Goal: Task Accomplishment & Management: Complete application form

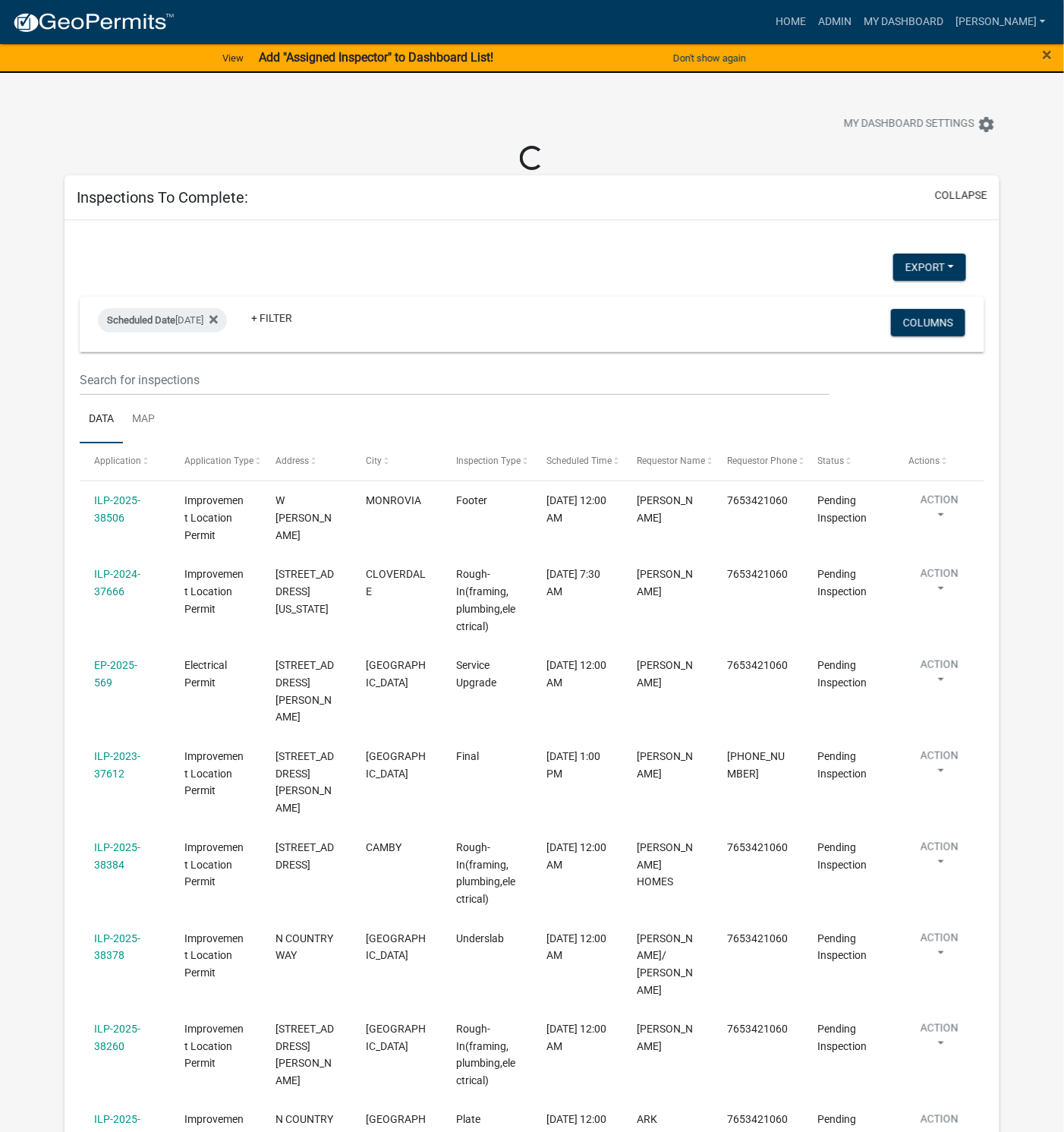
select select "1: 25"
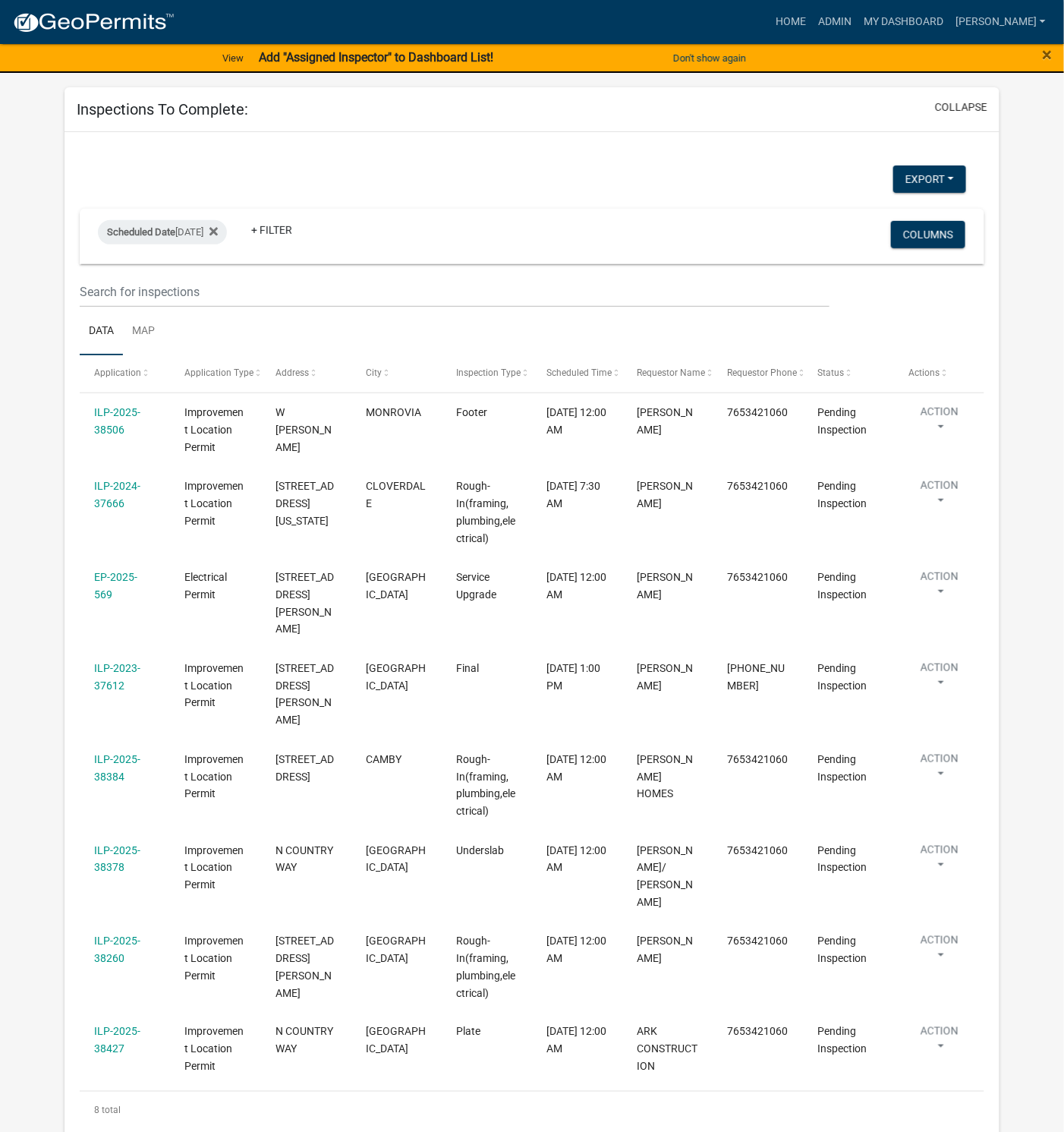
scroll to position [114, 0]
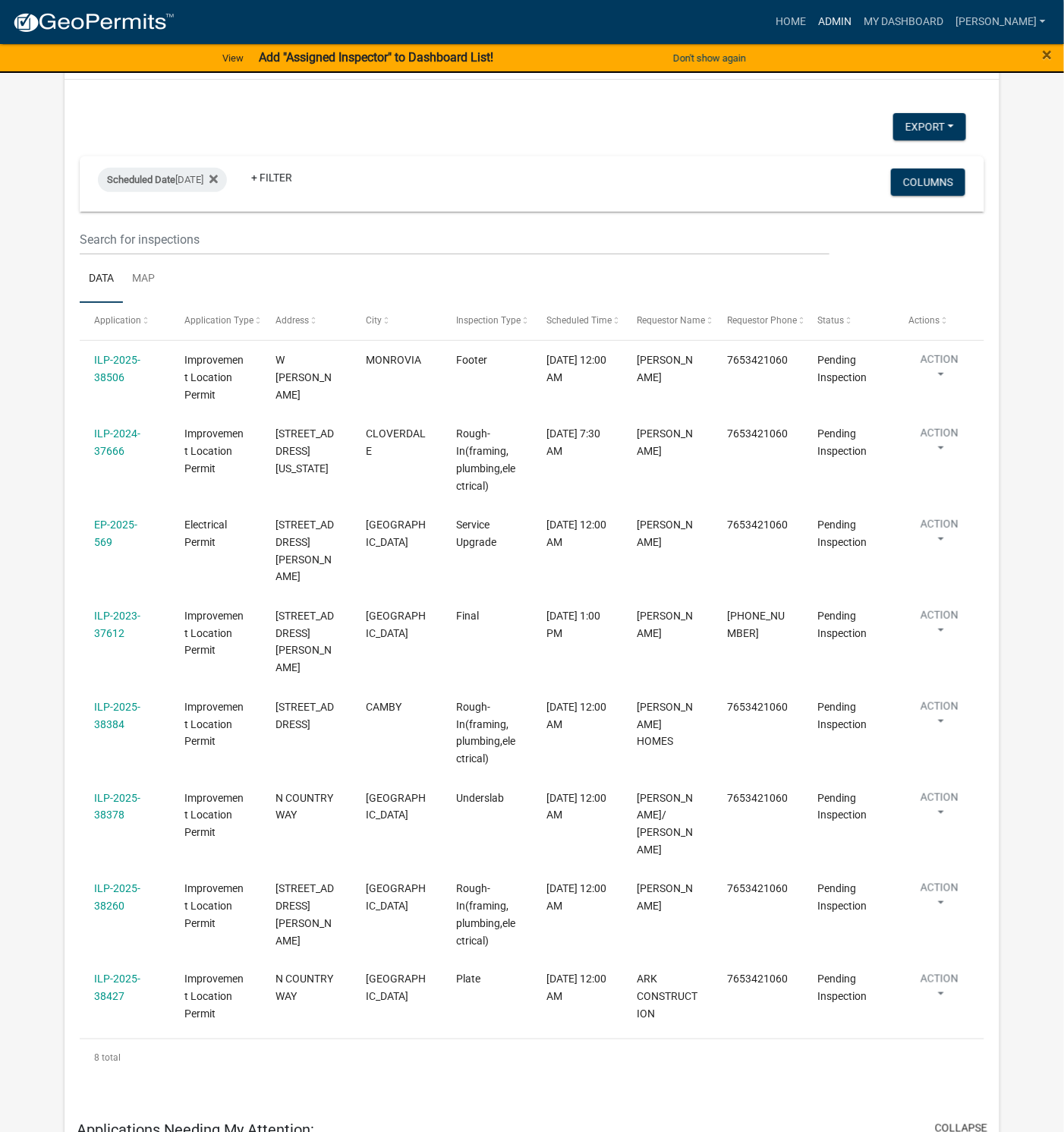
click at [858, 18] on link "Admin" at bounding box center [835, 22] width 46 height 28
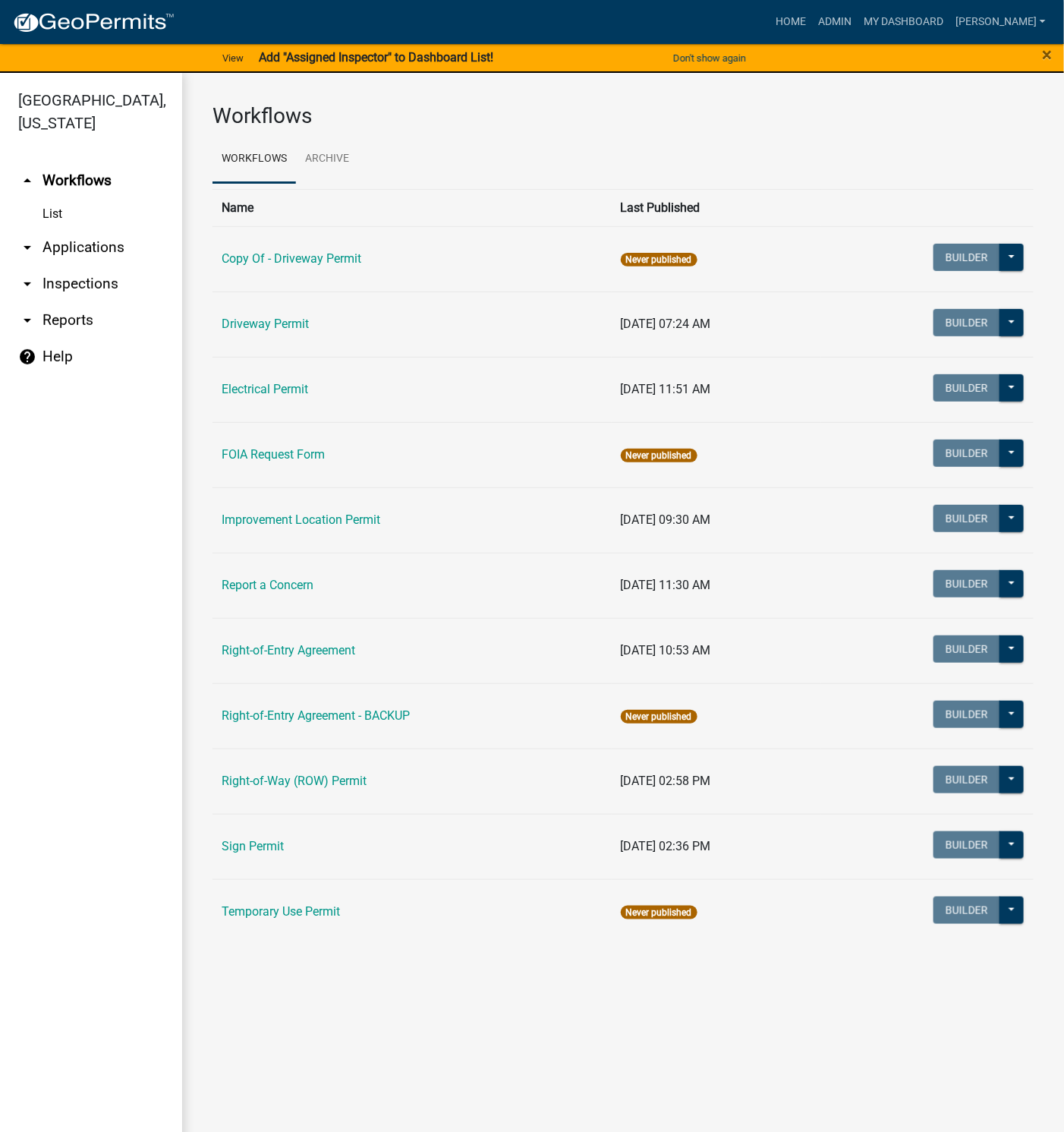
click at [89, 245] on link "arrow_drop_down Applications" at bounding box center [91, 248] width 182 height 36
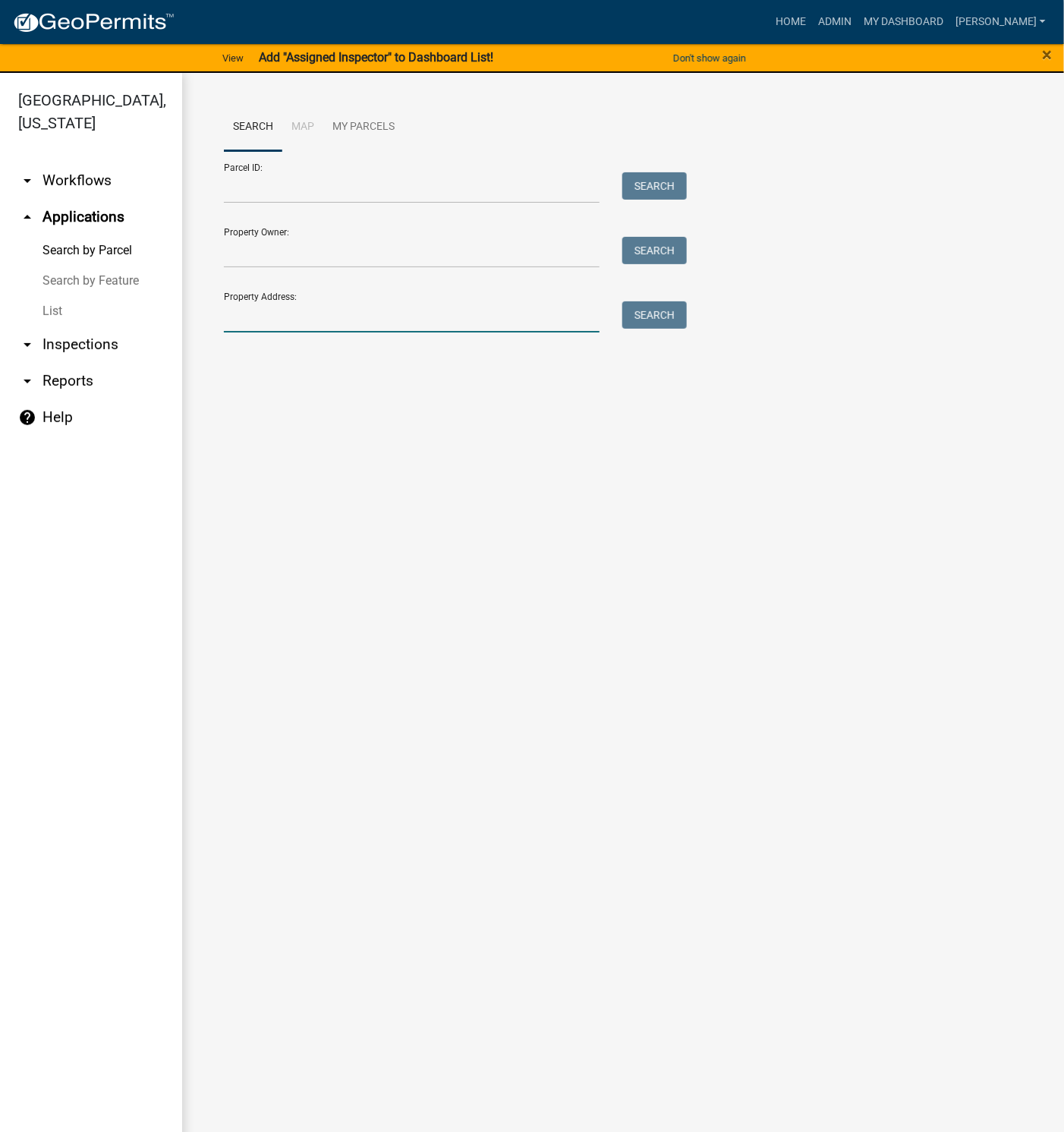
click at [283, 314] on input "Property Address:" at bounding box center [412, 317] width 376 height 31
click at [659, 319] on button "Search" at bounding box center [655, 315] width 65 height 28
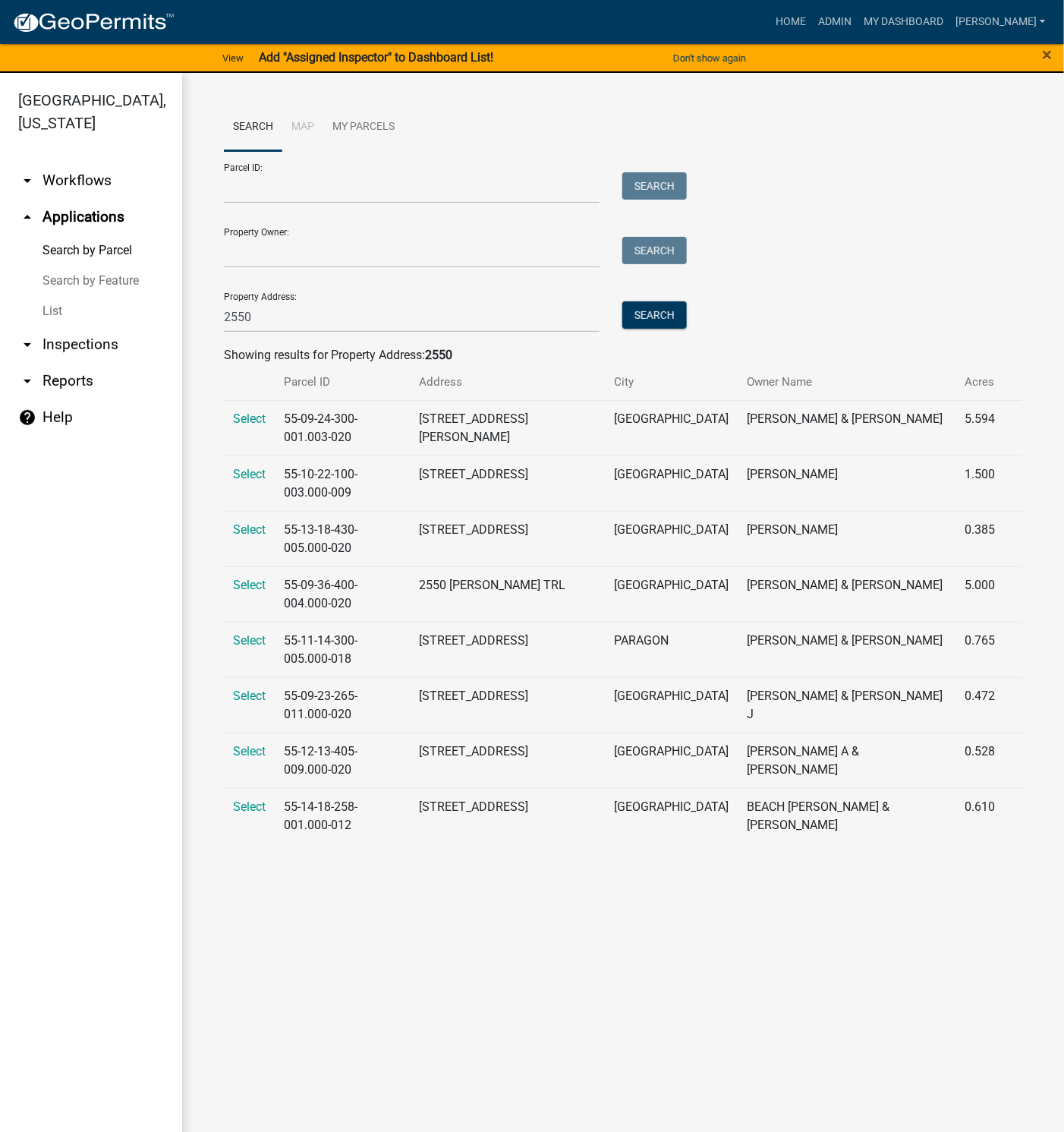
click at [461, 351] on div "Showing results for Property Address: 2550" at bounding box center [623, 355] width 799 height 18
click at [463, 353] on div "Showing results for Property Address: 2550" at bounding box center [623, 355] width 799 height 18
drag, startPoint x: 335, startPoint y: 314, endPoint x: 196, endPoint y: 314, distance: 139.0
click at [198, 314] on div "Search Map My Parcels Parcel ID: Search Property Owner: Search Property Address…" at bounding box center [623, 479] width 882 height 813
type input "fire station"
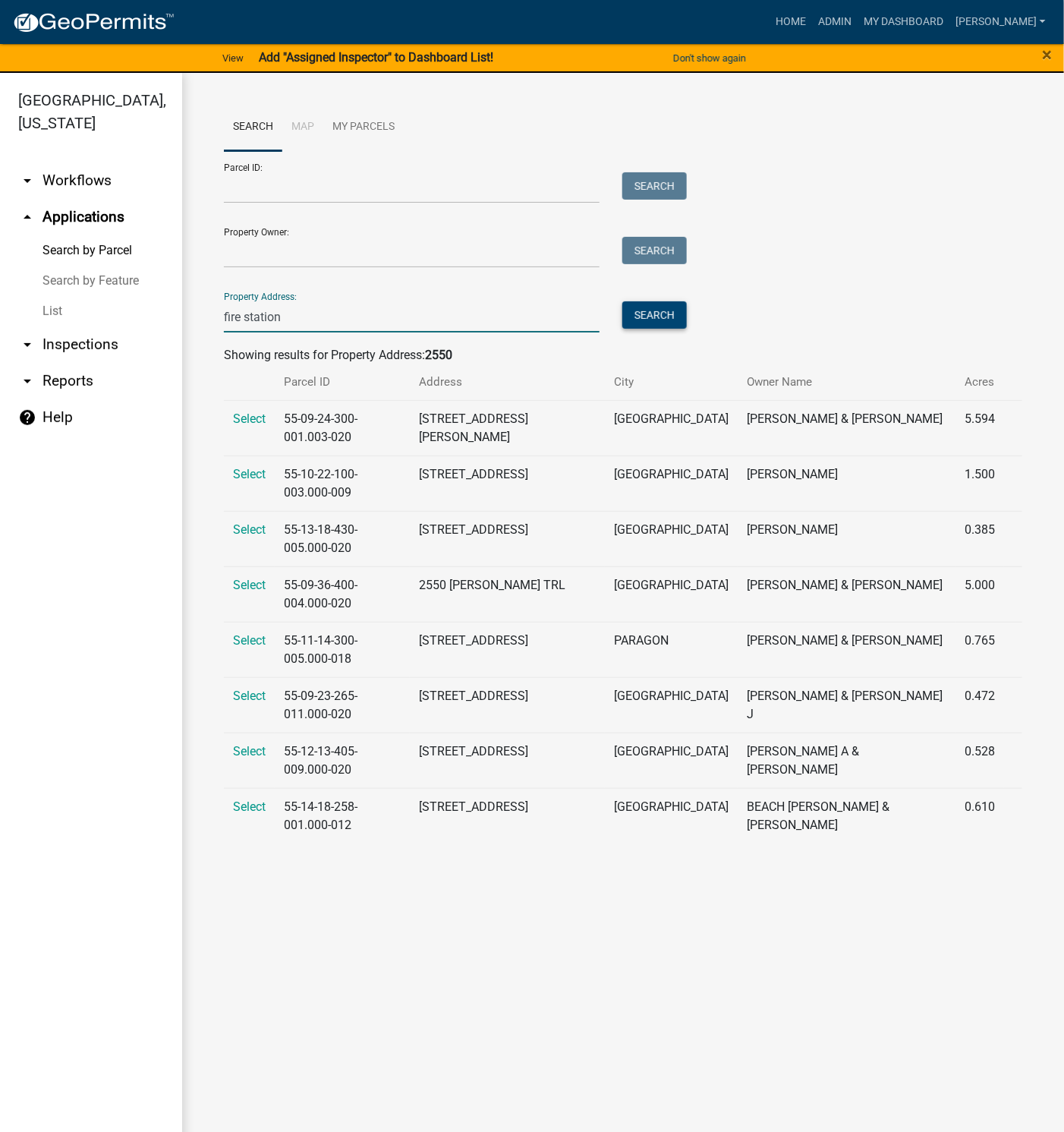
click at [655, 310] on button "Search" at bounding box center [655, 315] width 65 height 28
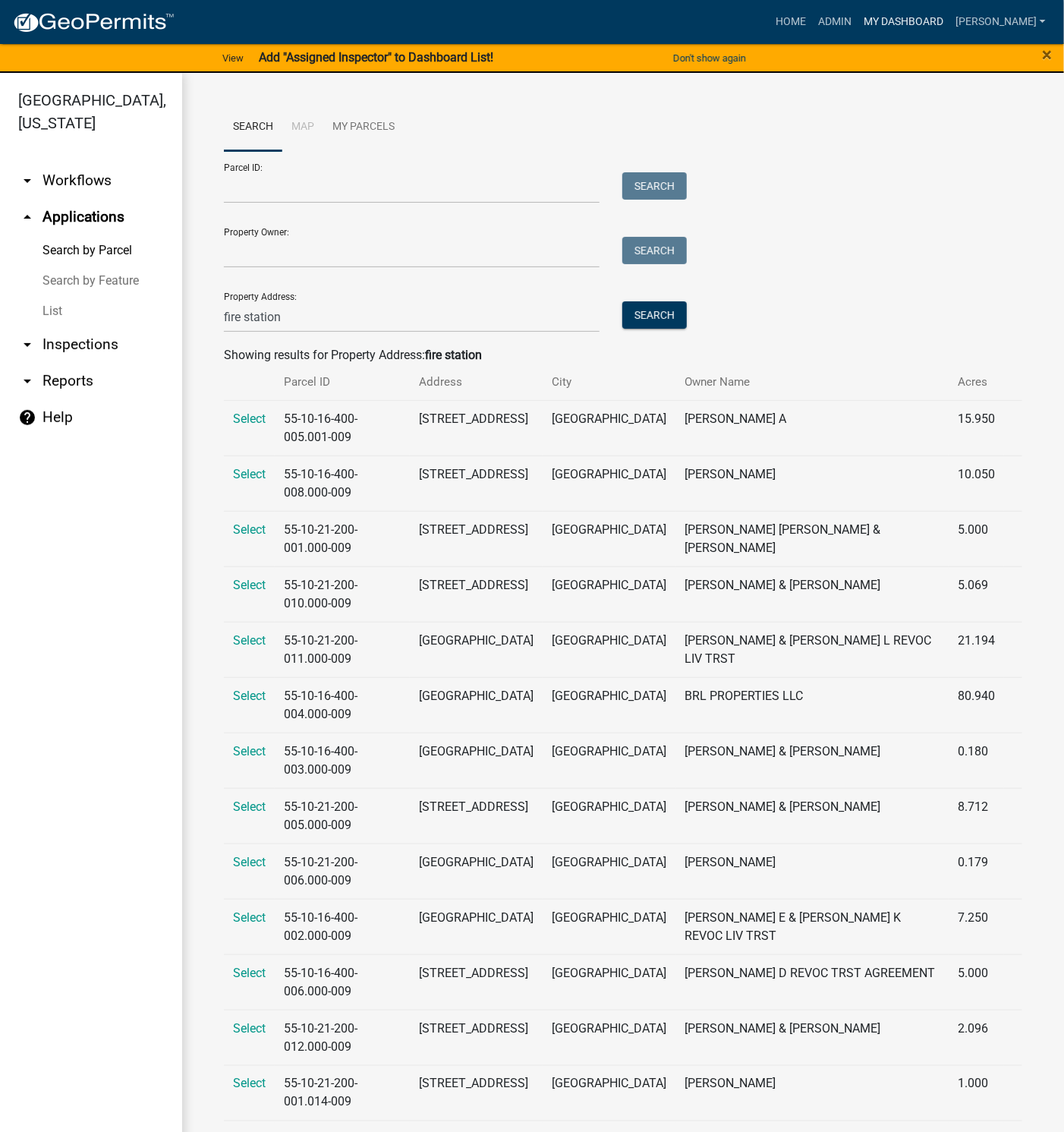
click at [936, 8] on link "My Dashboard" at bounding box center [904, 22] width 92 height 28
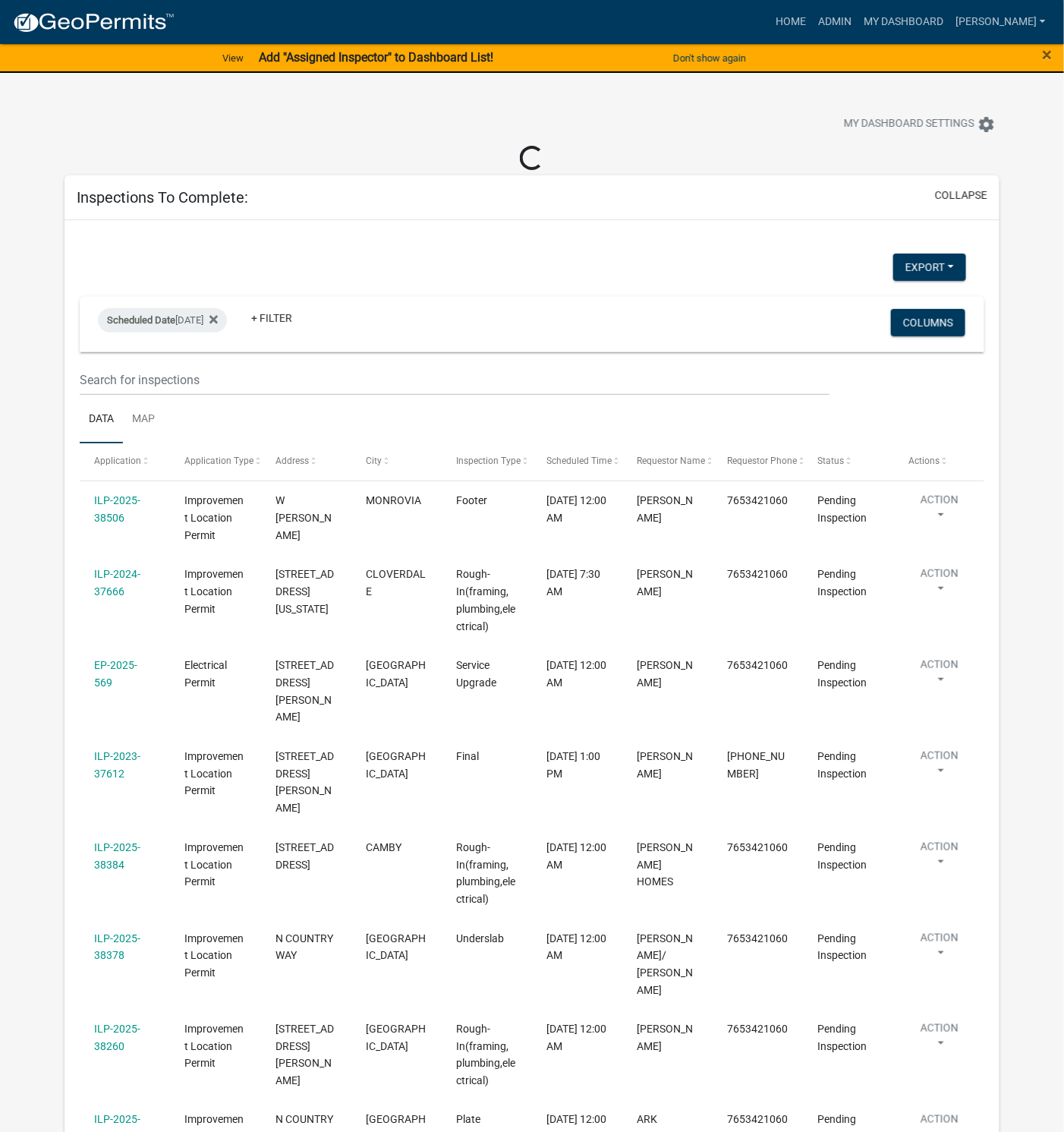
select select "1: 25"
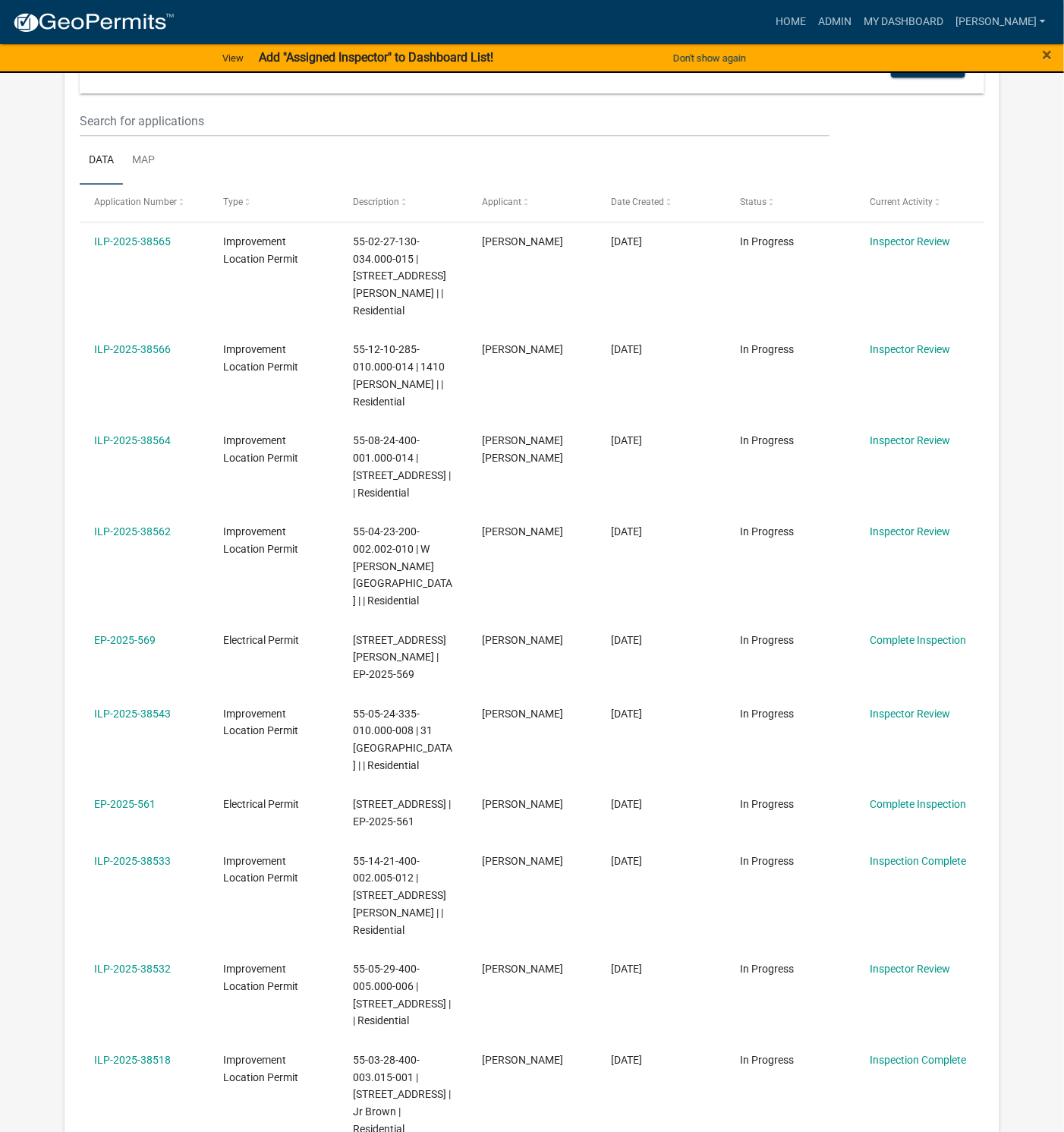
scroll to position [1366, 0]
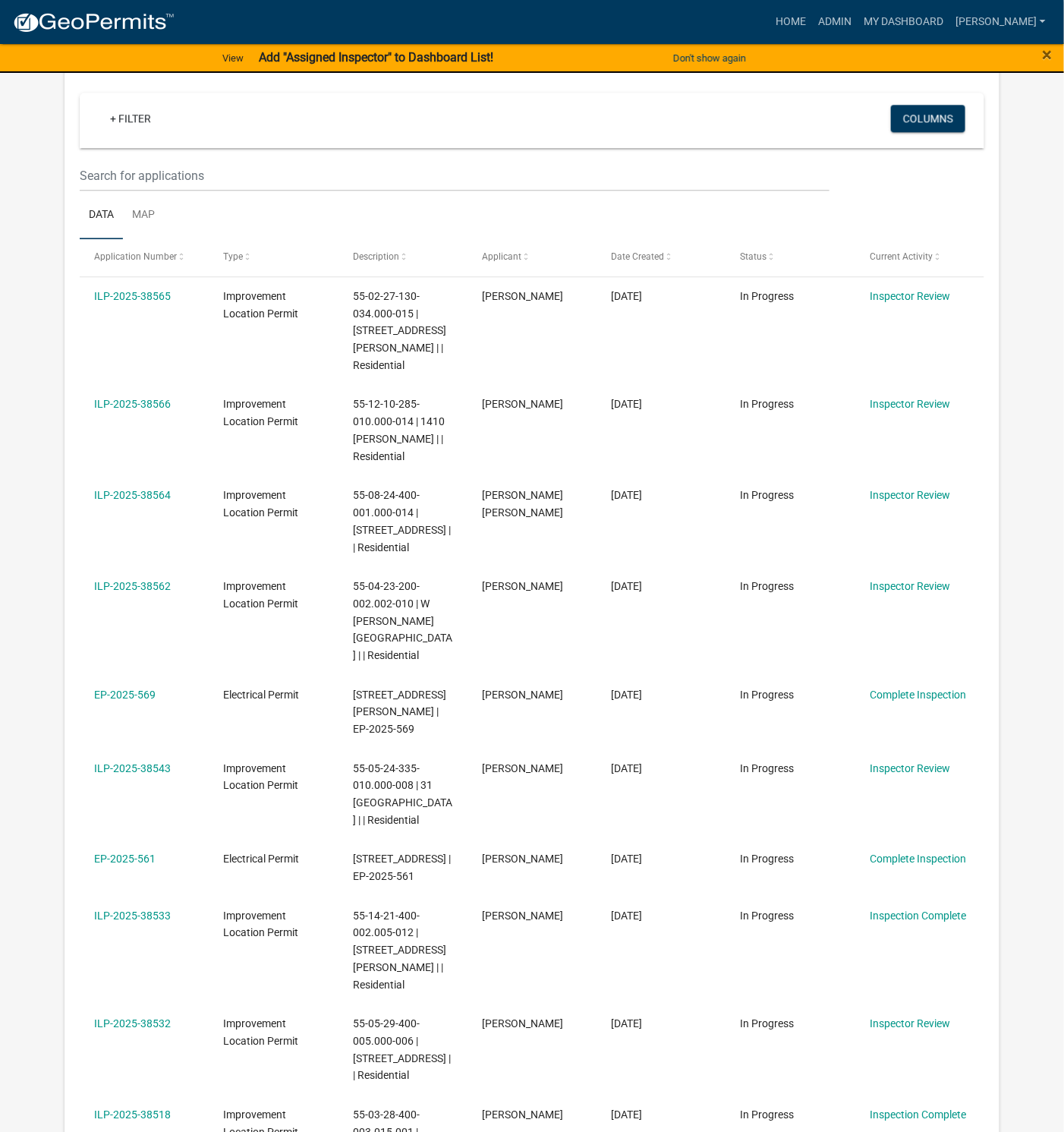
click at [141, 580] on link "ILP-2025-38562" at bounding box center [132, 586] width 77 height 12
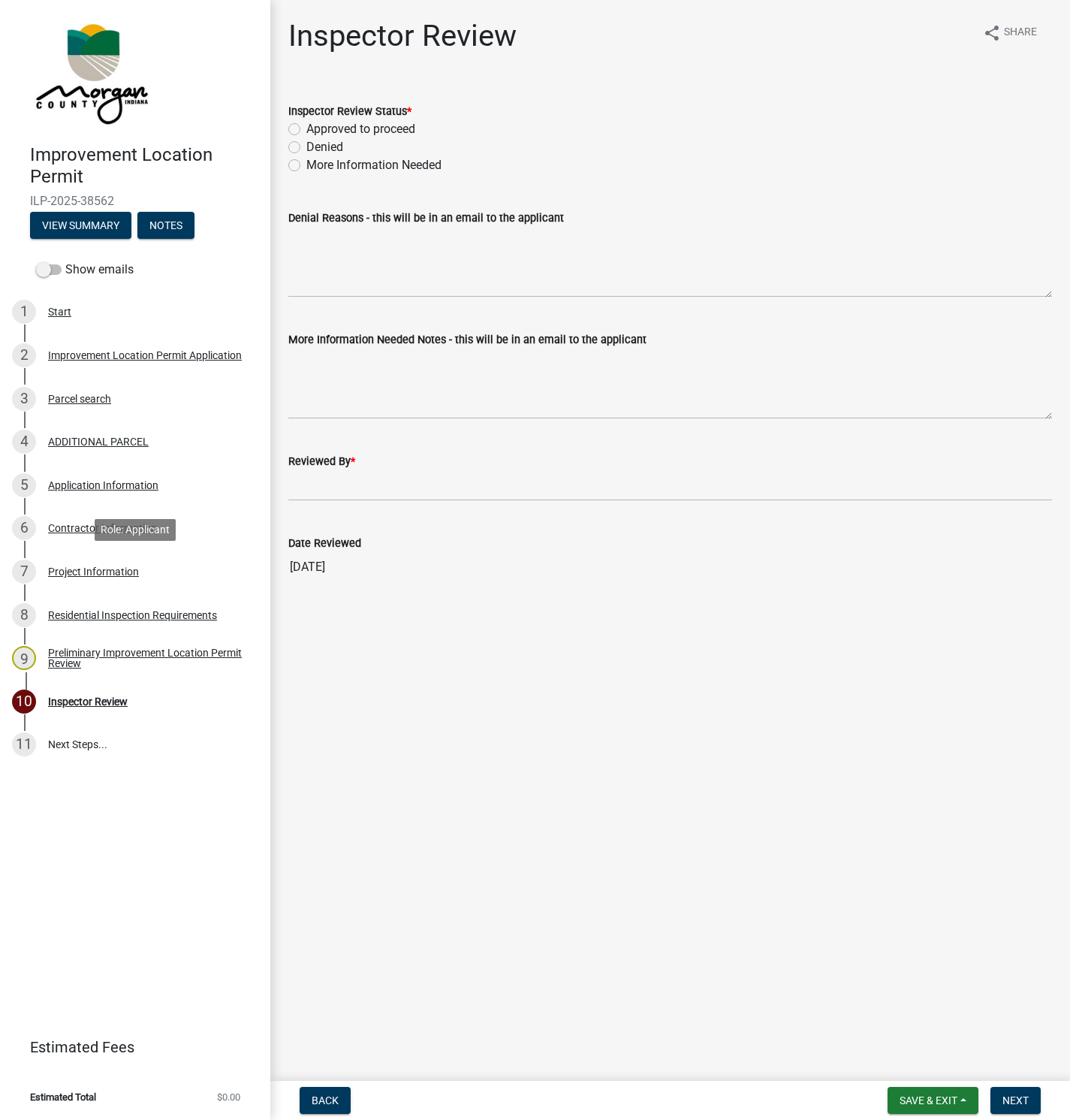
drag, startPoint x: 90, startPoint y: 568, endPoint x: 111, endPoint y: 571, distance: 21.2
click at [90, 566] on div "Project Information" at bounding box center [93, 571] width 91 height 10
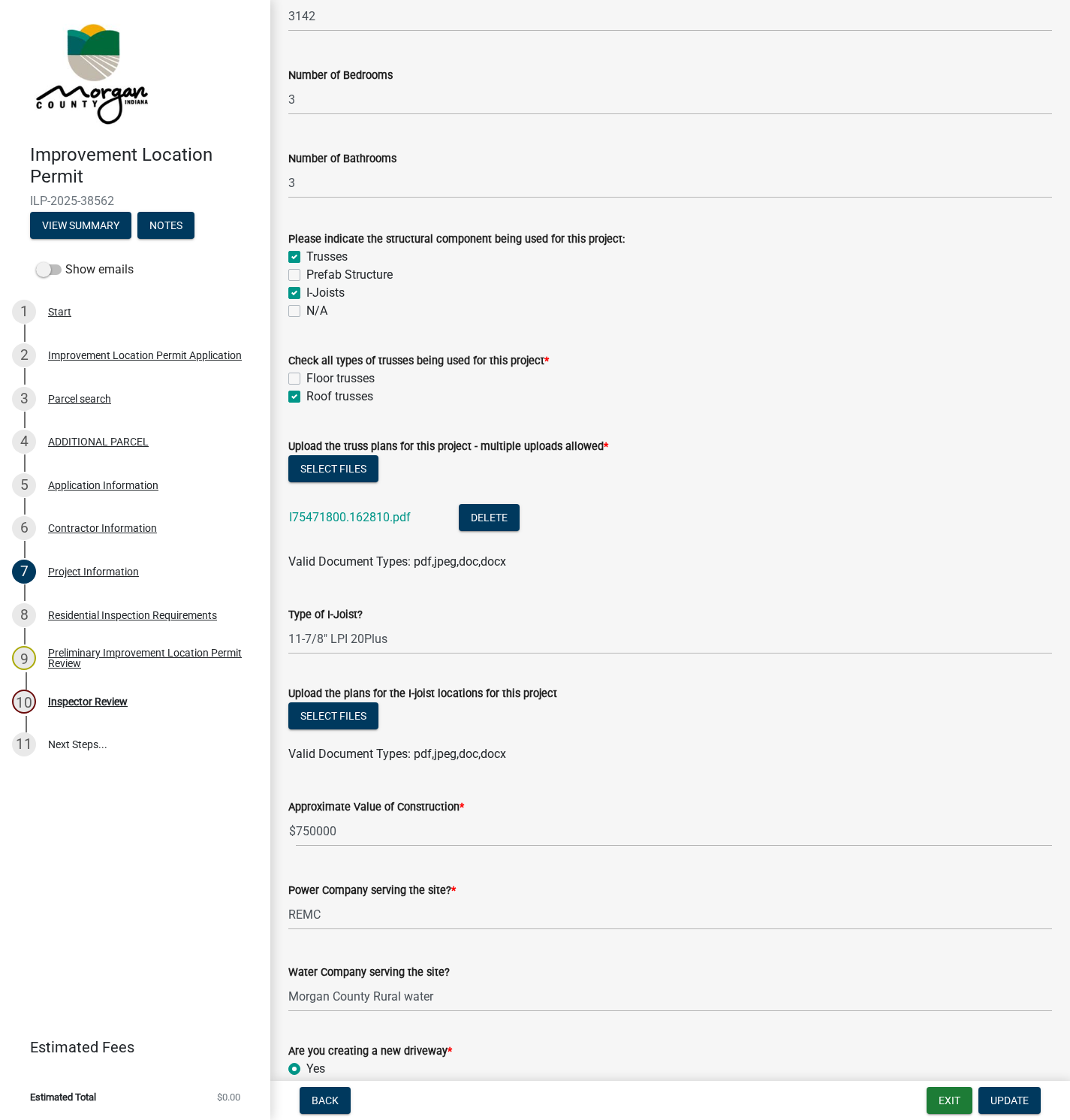
scroll to position [1239, 0]
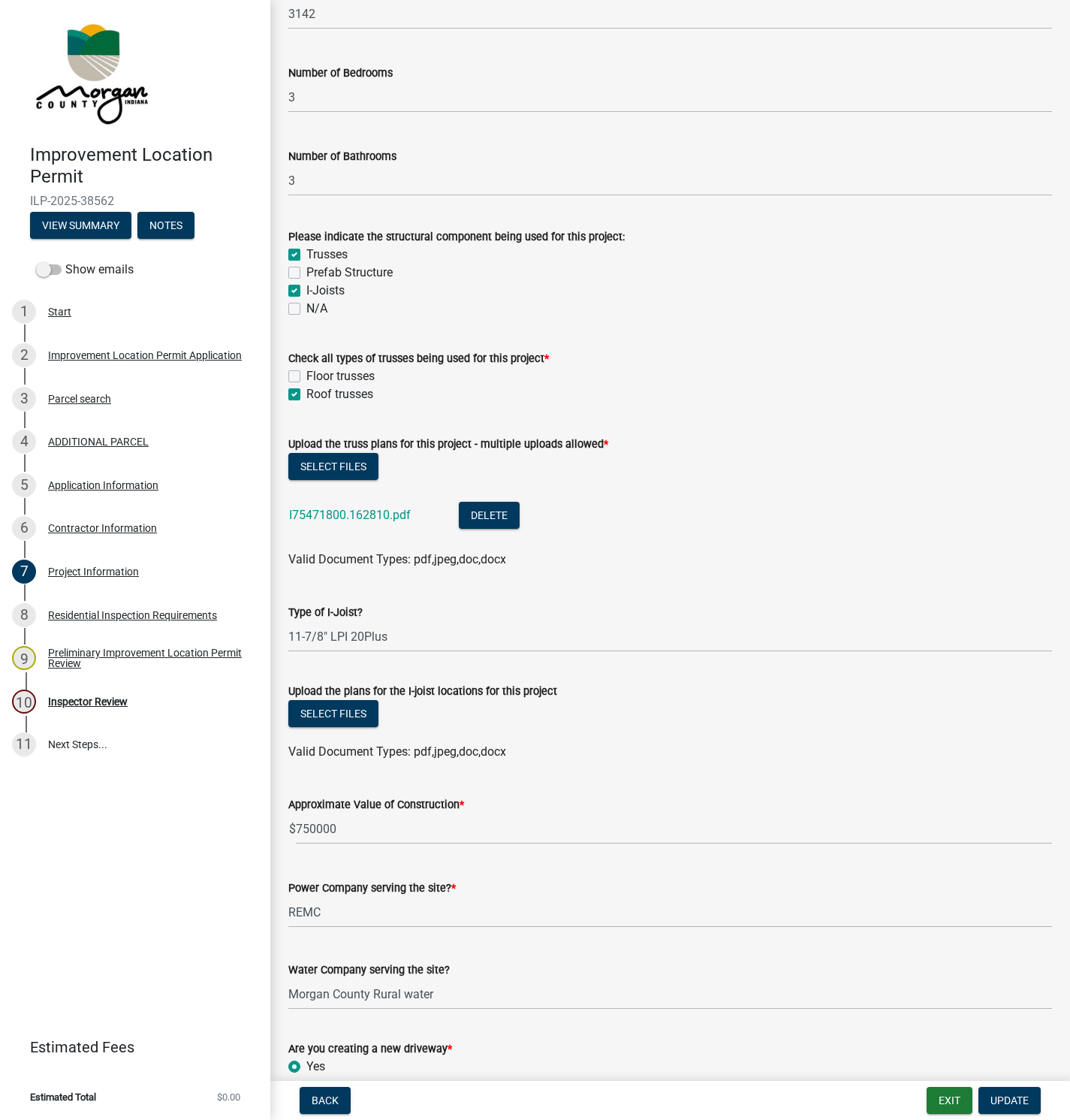
click at [341, 514] on link "I75471800.162810.pdf" at bounding box center [349, 515] width 121 height 14
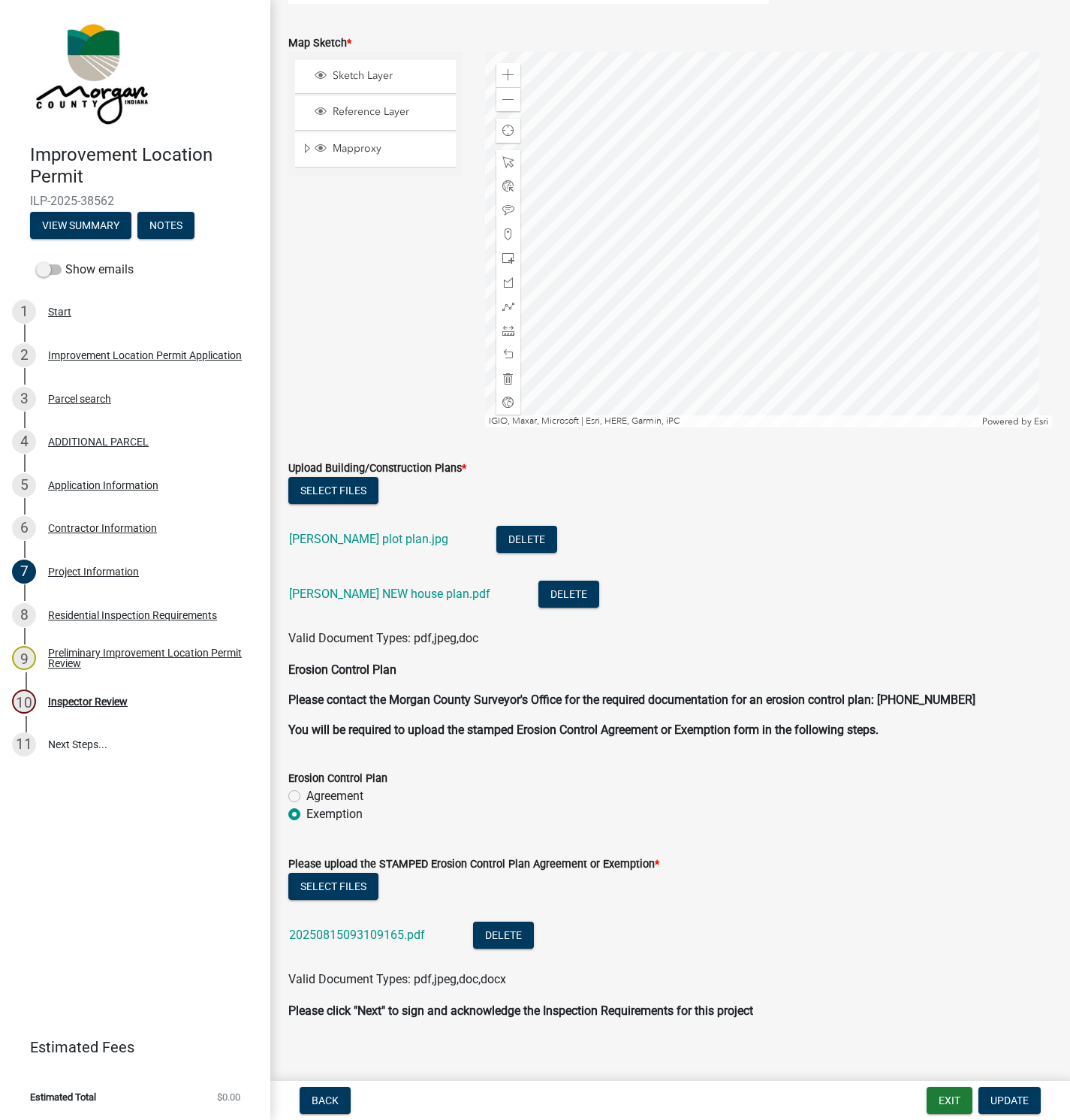
scroll to position [3583, 0]
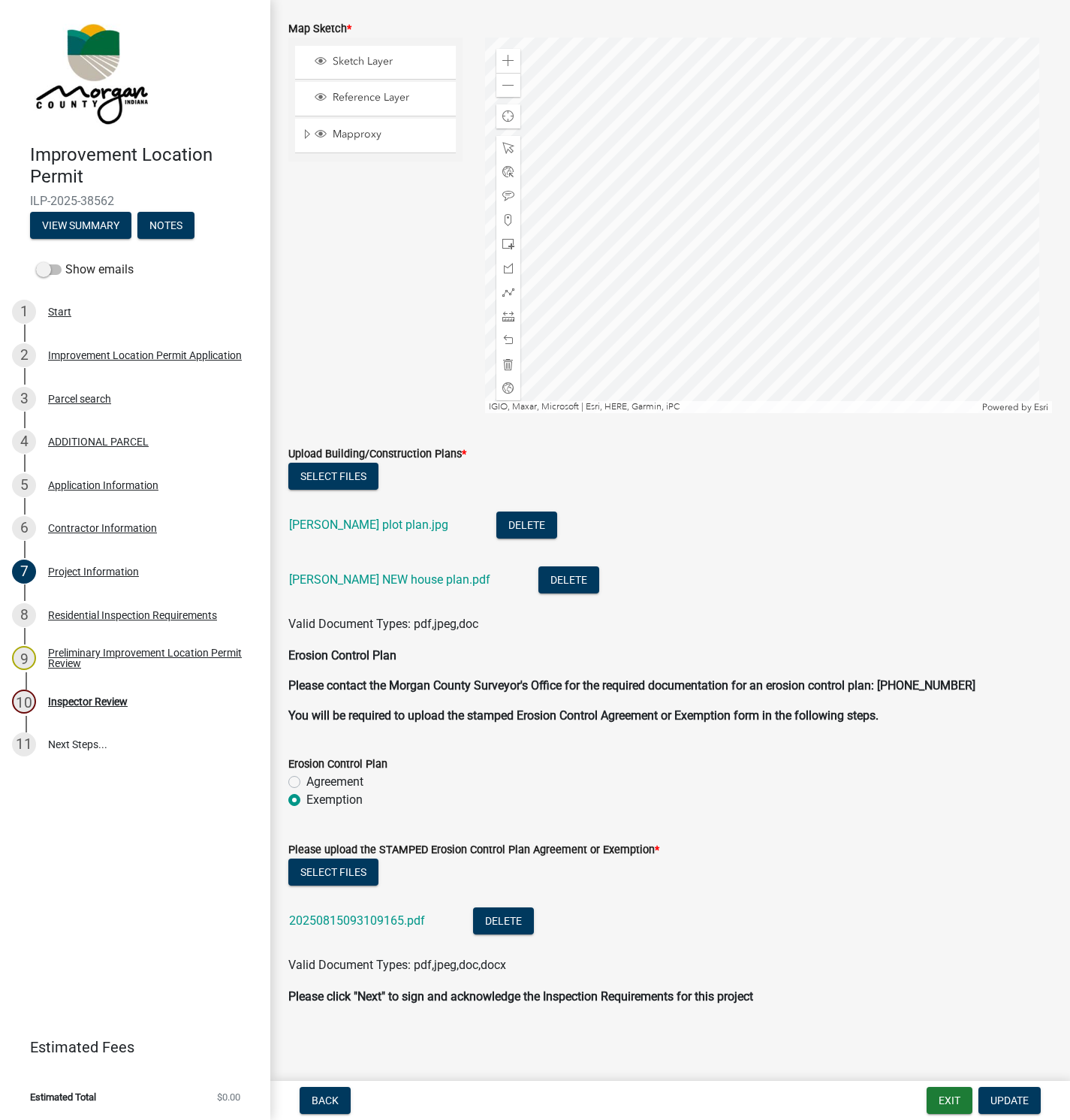
click at [348, 519] on link "[PERSON_NAME] plot plan.jpg" at bounding box center [368, 525] width 159 height 14
click at [334, 576] on link "[PERSON_NAME] NEW house plan.pdf" at bounding box center [389, 580] width 201 height 14
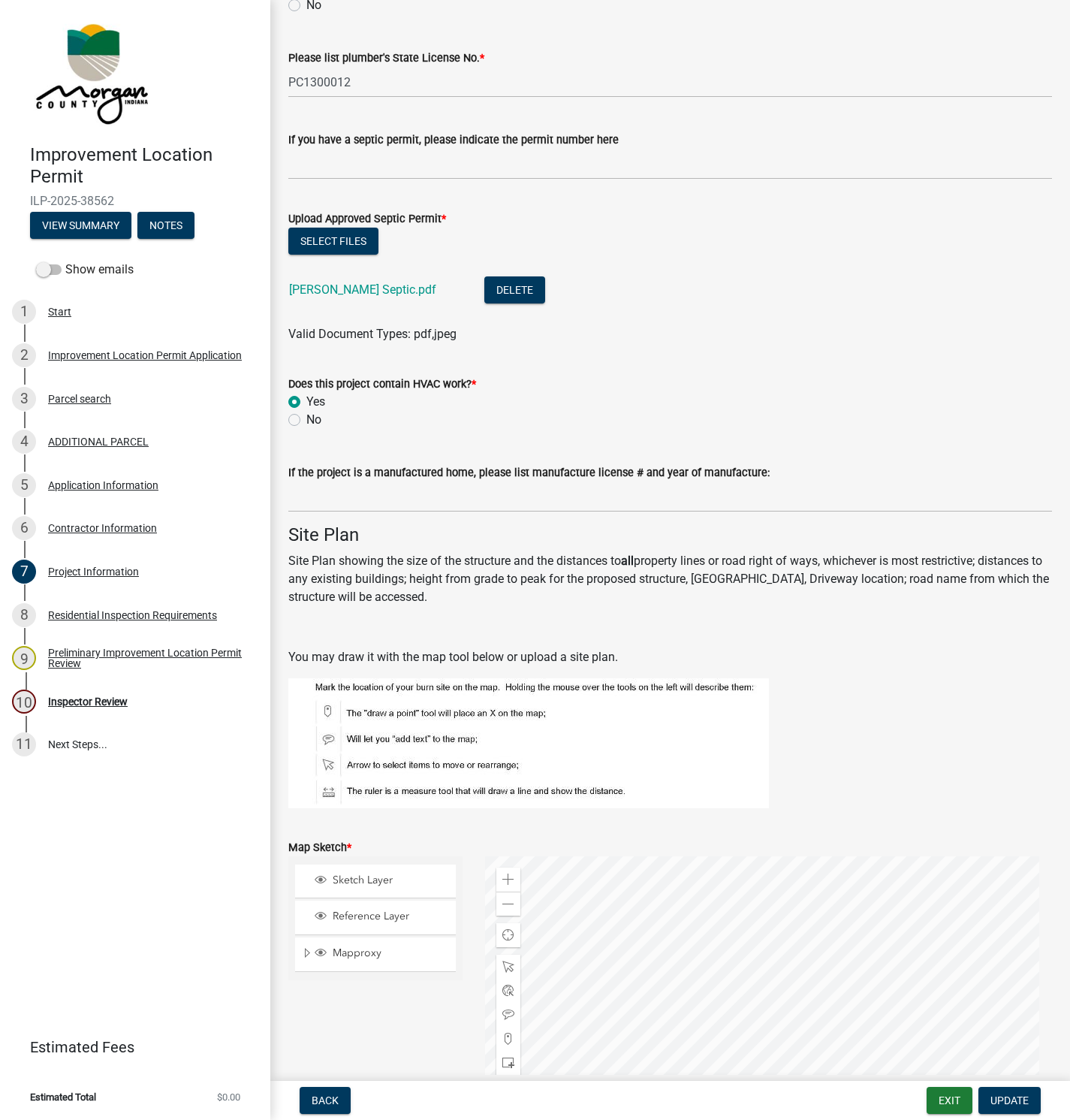
scroll to position [2795, 0]
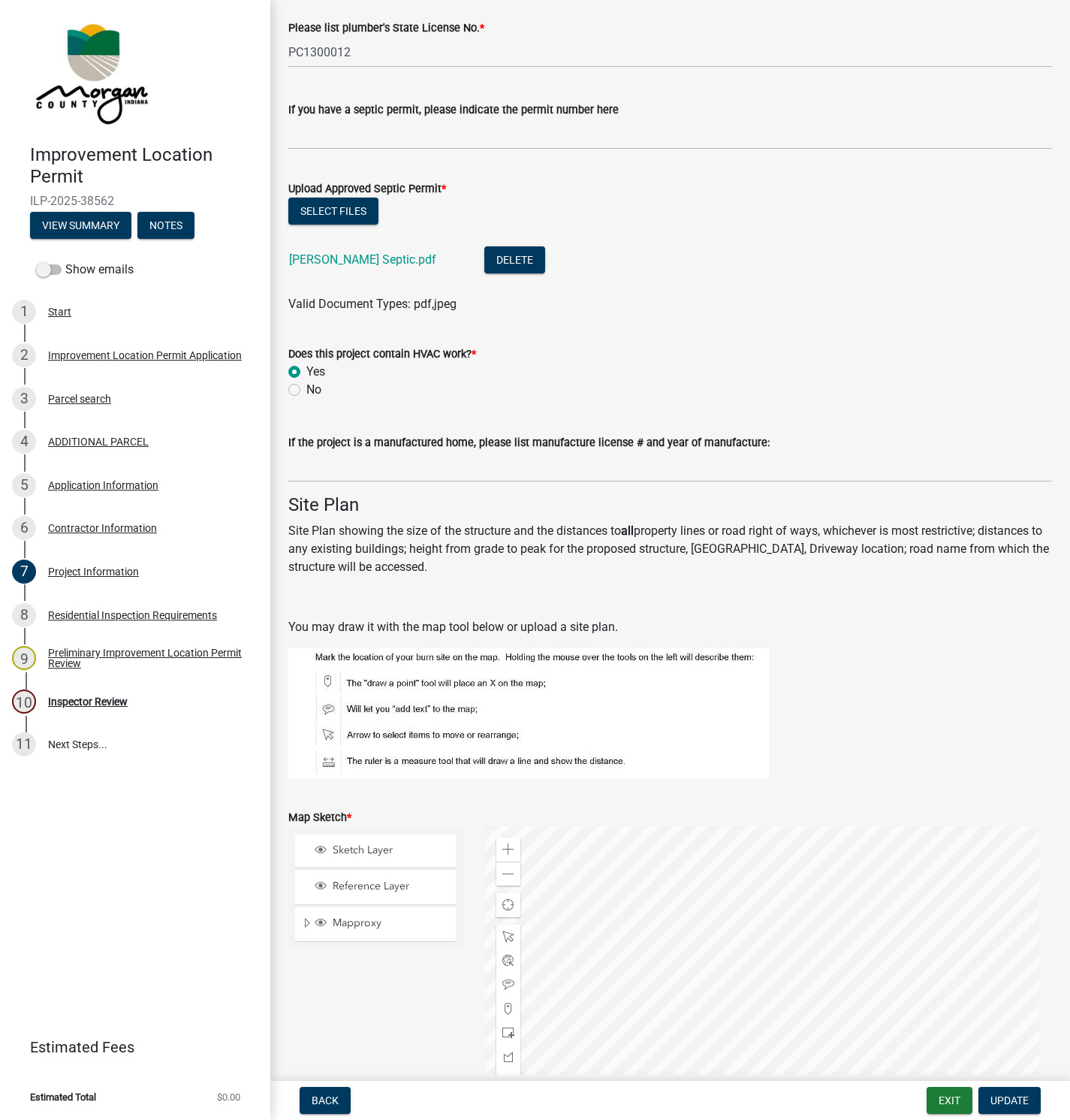
click at [324, 259] on link "[PERSON_NAME] Septic.pdf" at bounding box center [363, 259] width 147 height 14
click at [103, 699] on div "Inspector Review" at bounding box center [88, 701] width 80 height 10
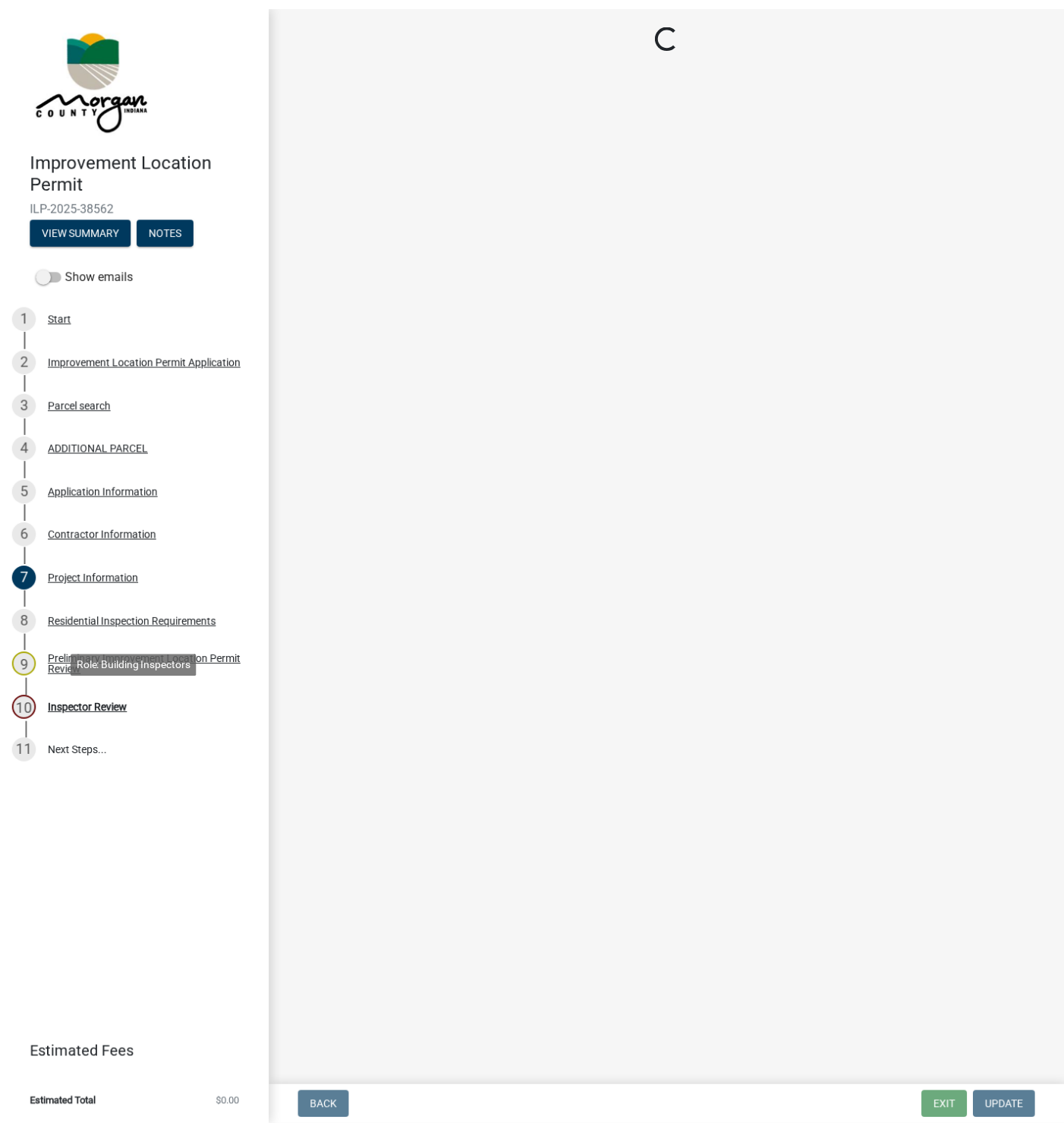
scroll to position [0, 0]
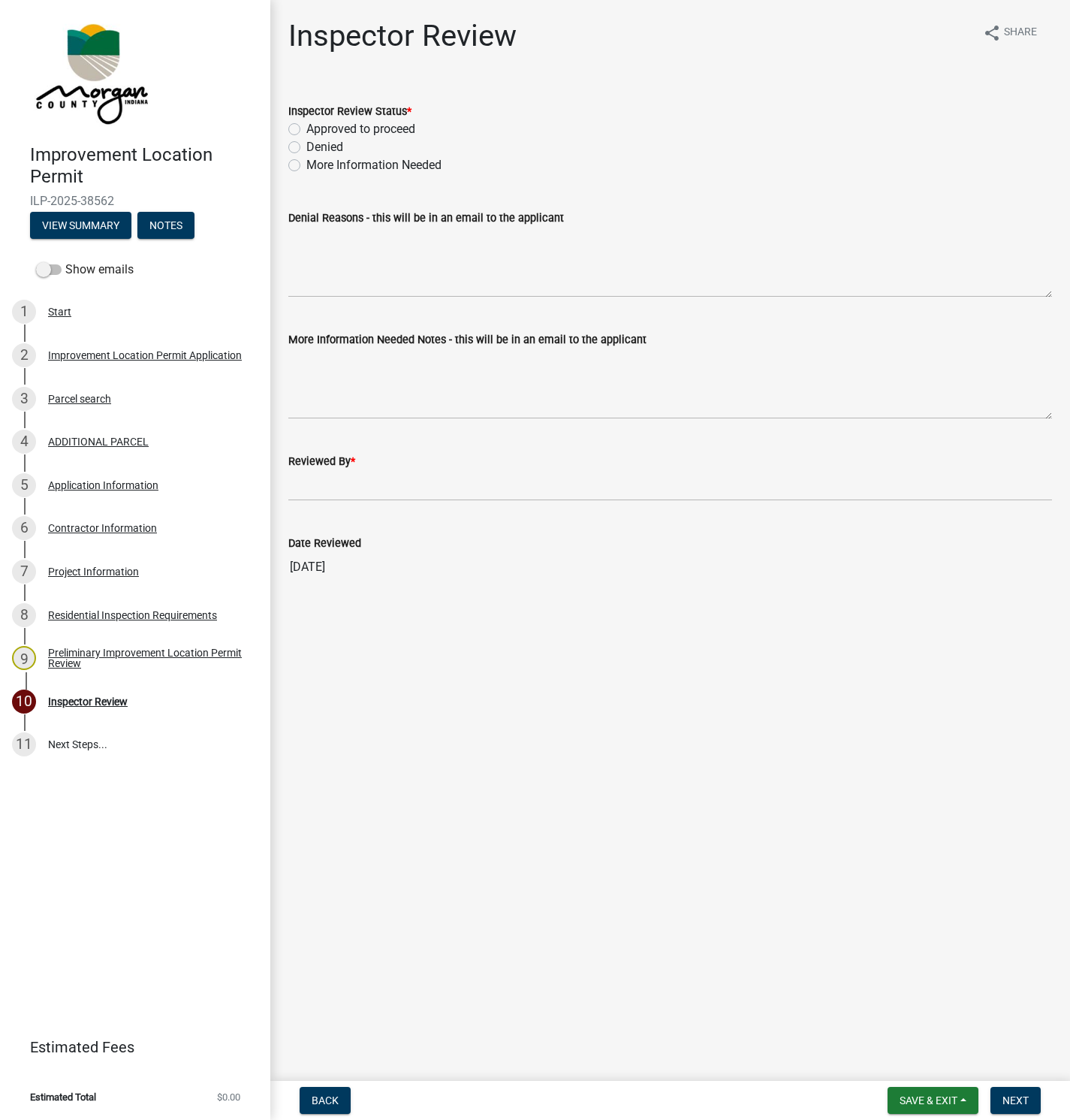
click at [306, 129] on label "Approved to proceed" at bounding box center [360, 128] width 109 height 18
click at [306, 129] on input "Approved to proceed" at bounding box center [311, 125] width 9 height 9
radio input "true"
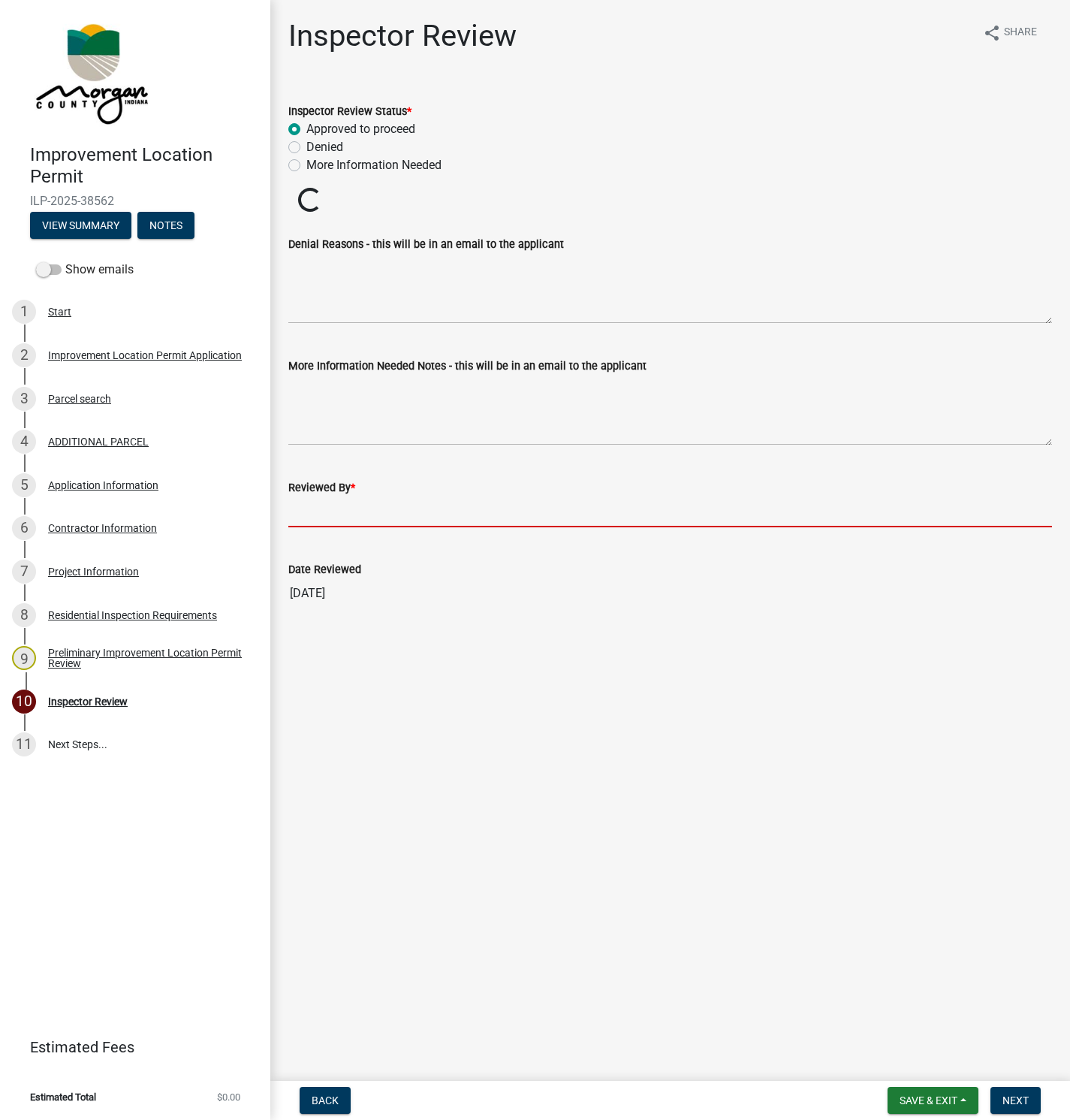
drag, startPoint x: 318, startPoint y: 512, endPoint x: 330, endPoint y: 516, distance: 12.6
click at [318, 512] on input "Reviewed By *" at bounding box center [670, 511] width 764 height 31
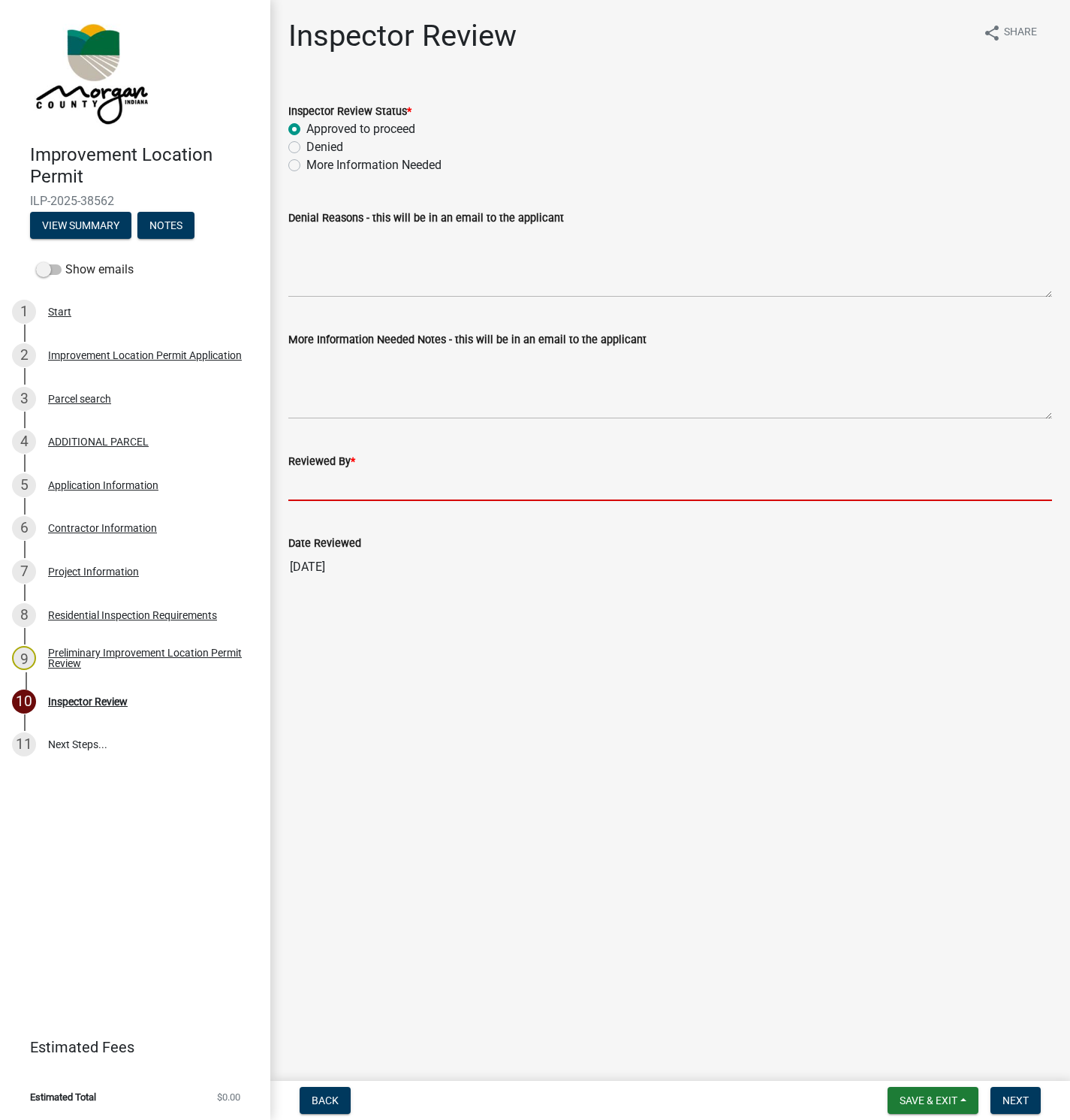
type input "[PERSON_NAME]"
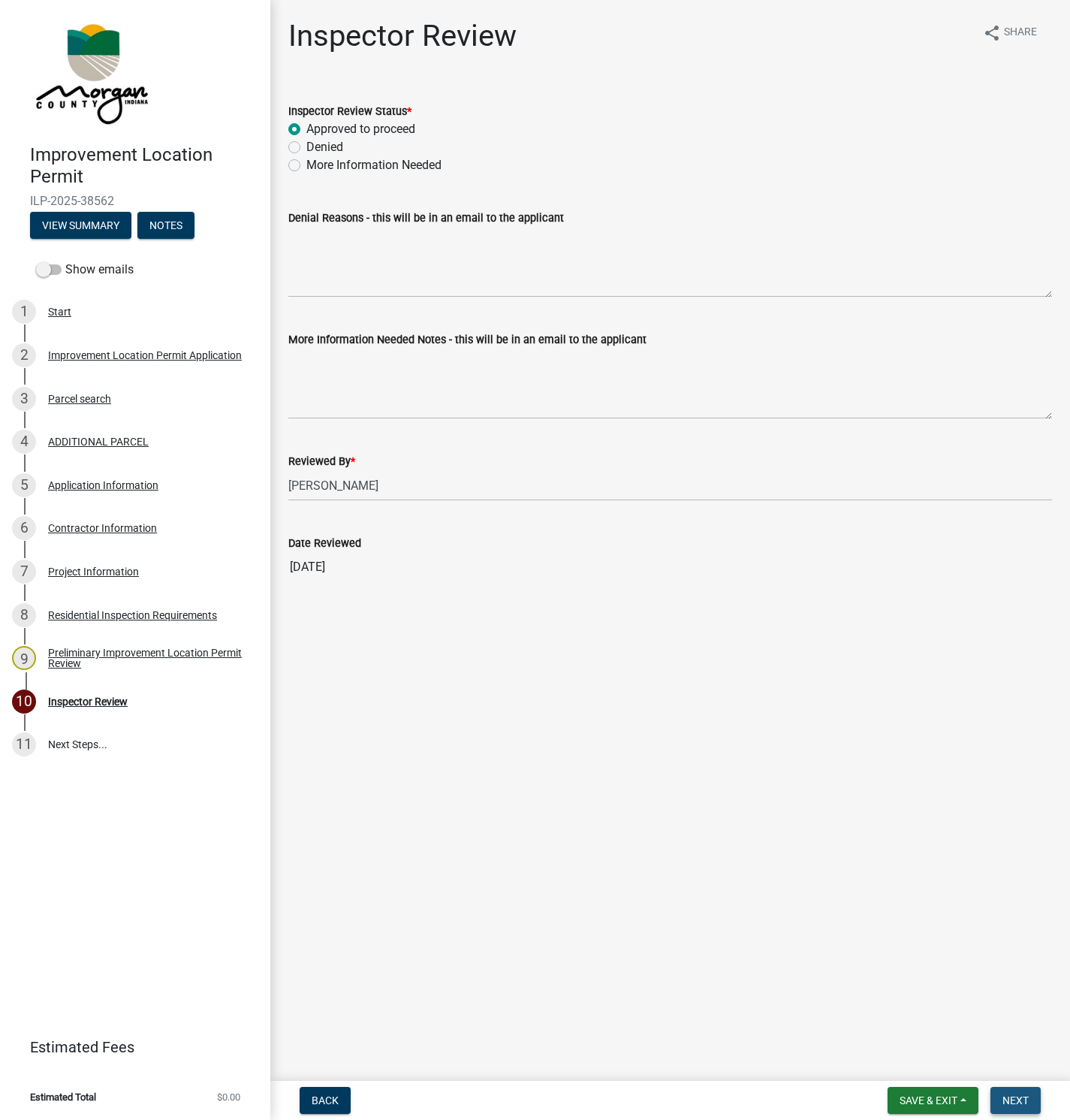
click at [1014, 1097] on span "Next" at bounding box center [1016, 1100] width 27 height 12
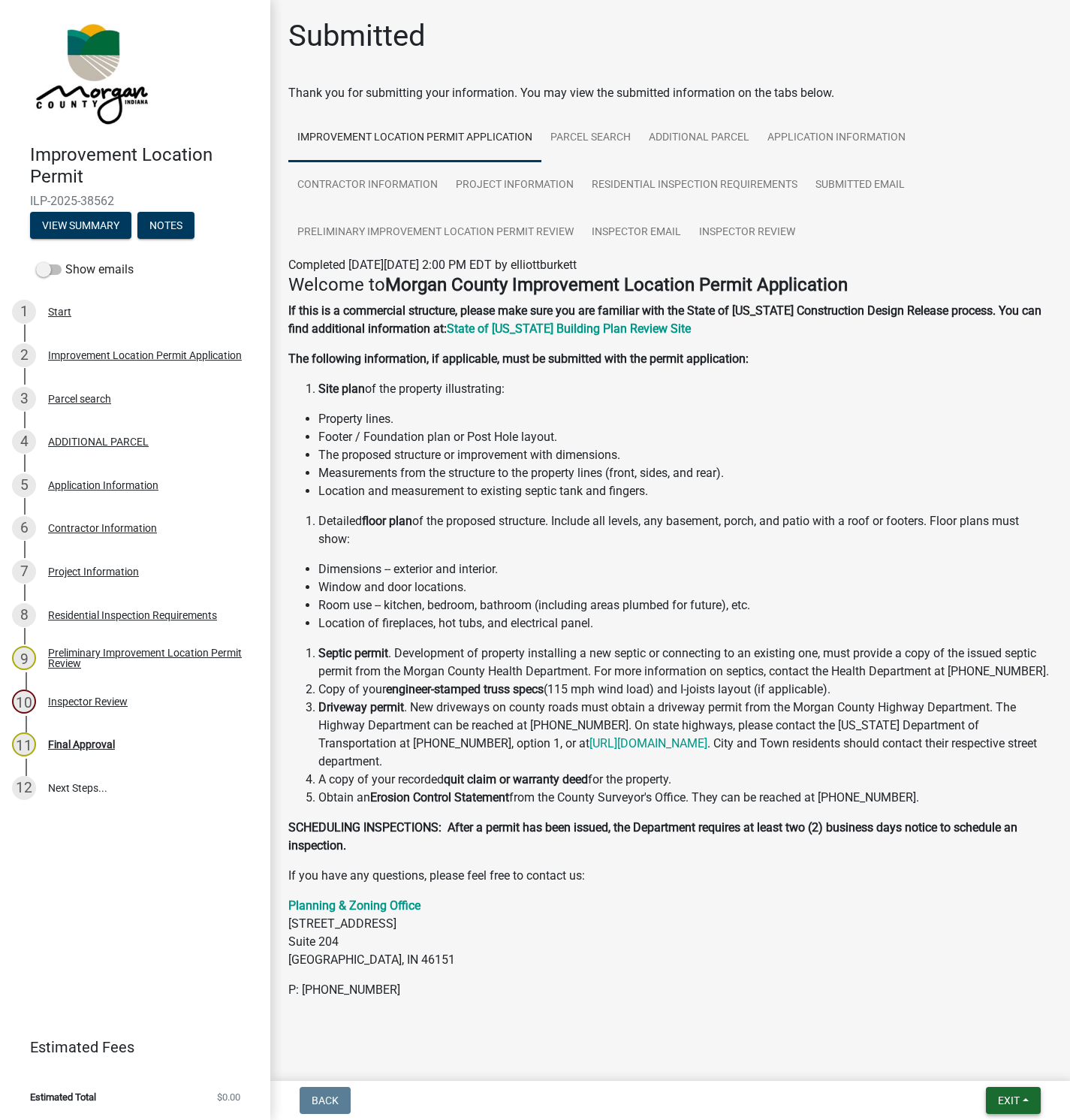
click at [1003, 1097] on span "Exit" at bounding box center [1009, 1100] width 22 height 12
click at [995, 1067] on button "Save & Exit" at bounding box center [981, 1062] width 120 height 36
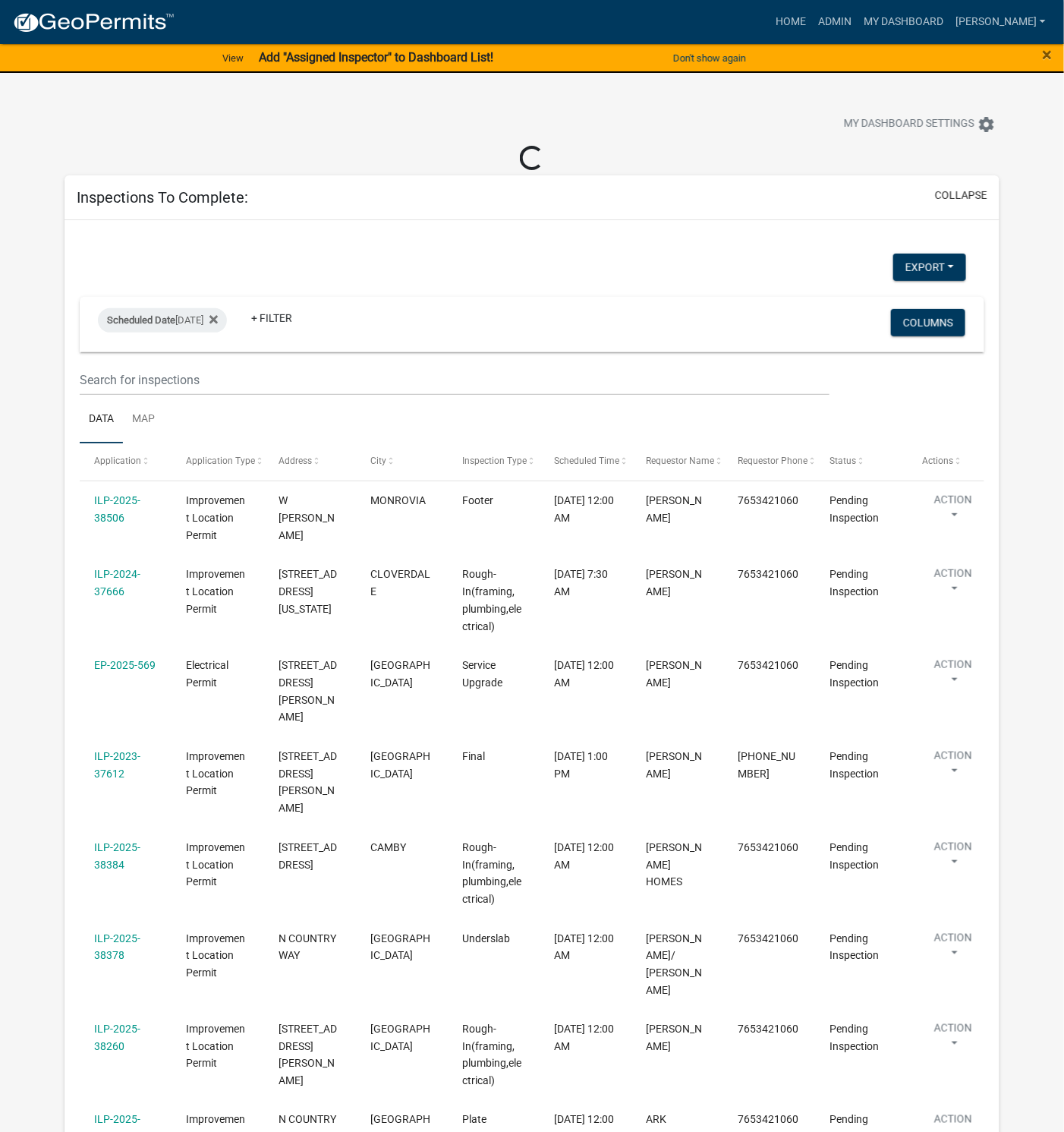
select select "1: 25"
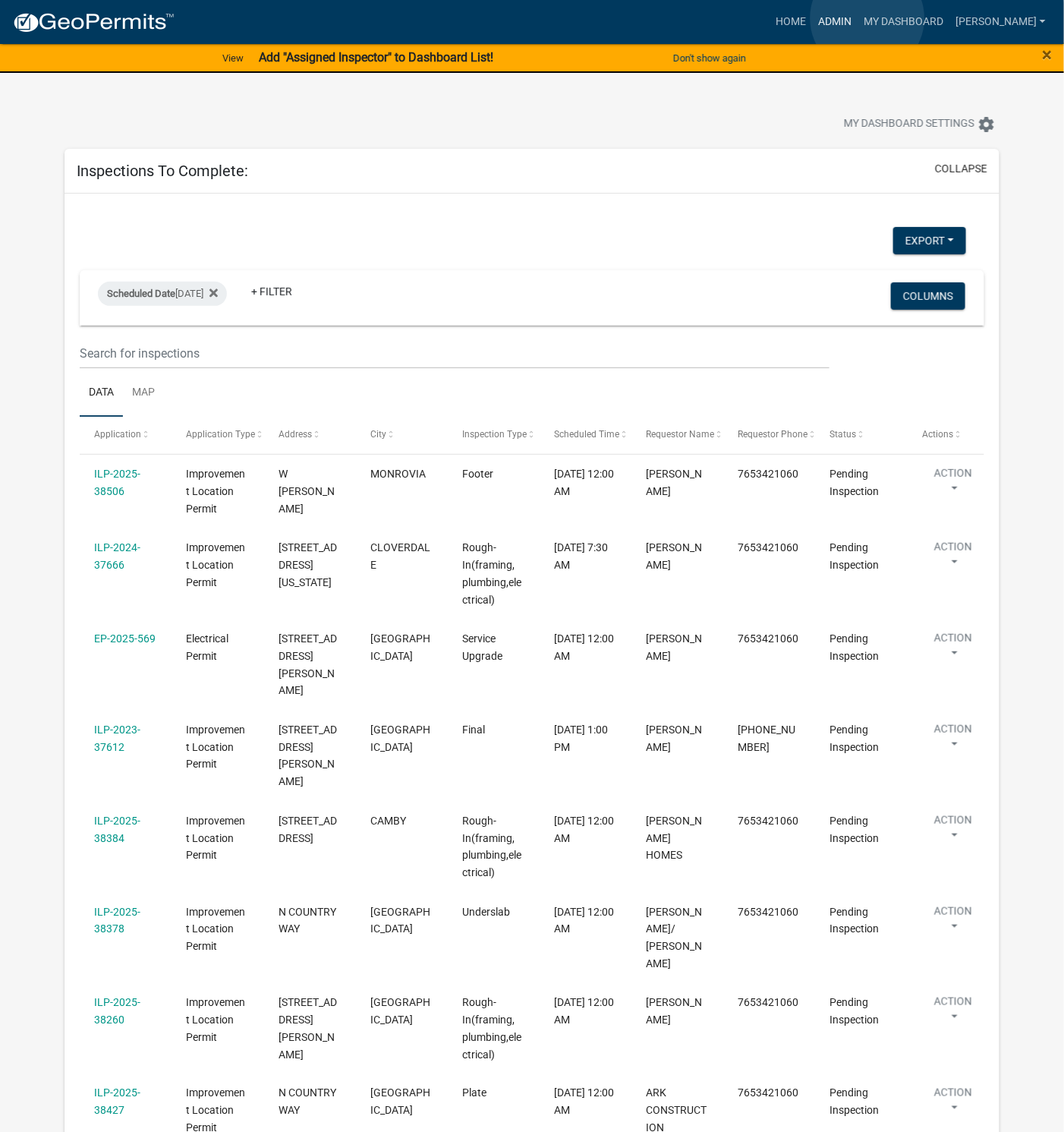
click at [858, 18] on link "Admin" at bounding box center [835, 22] width 46 height 28
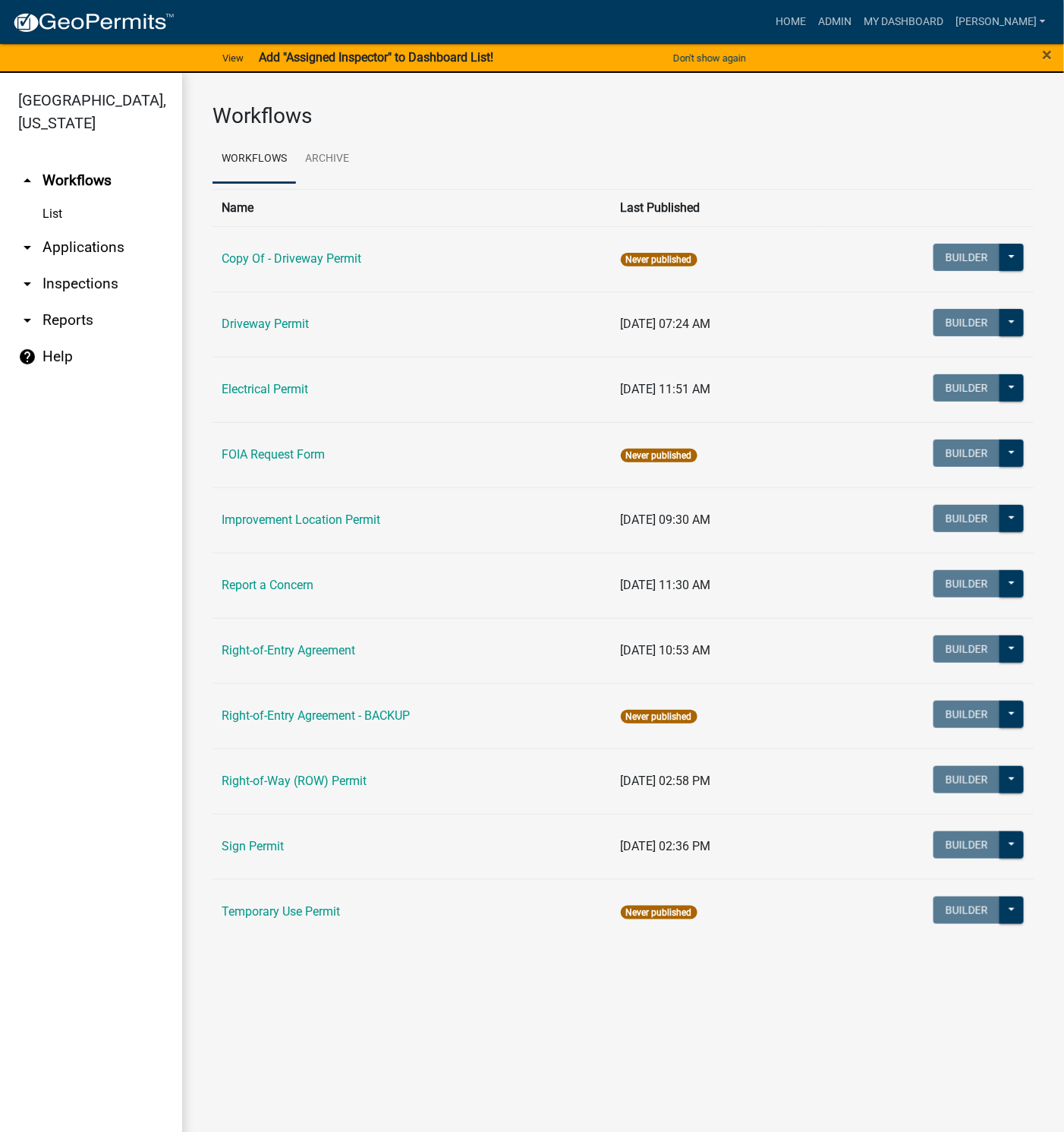
click at [297, 515] on link "Improvement Location Permit" at bounding box center [301, 519] width 158 height 14
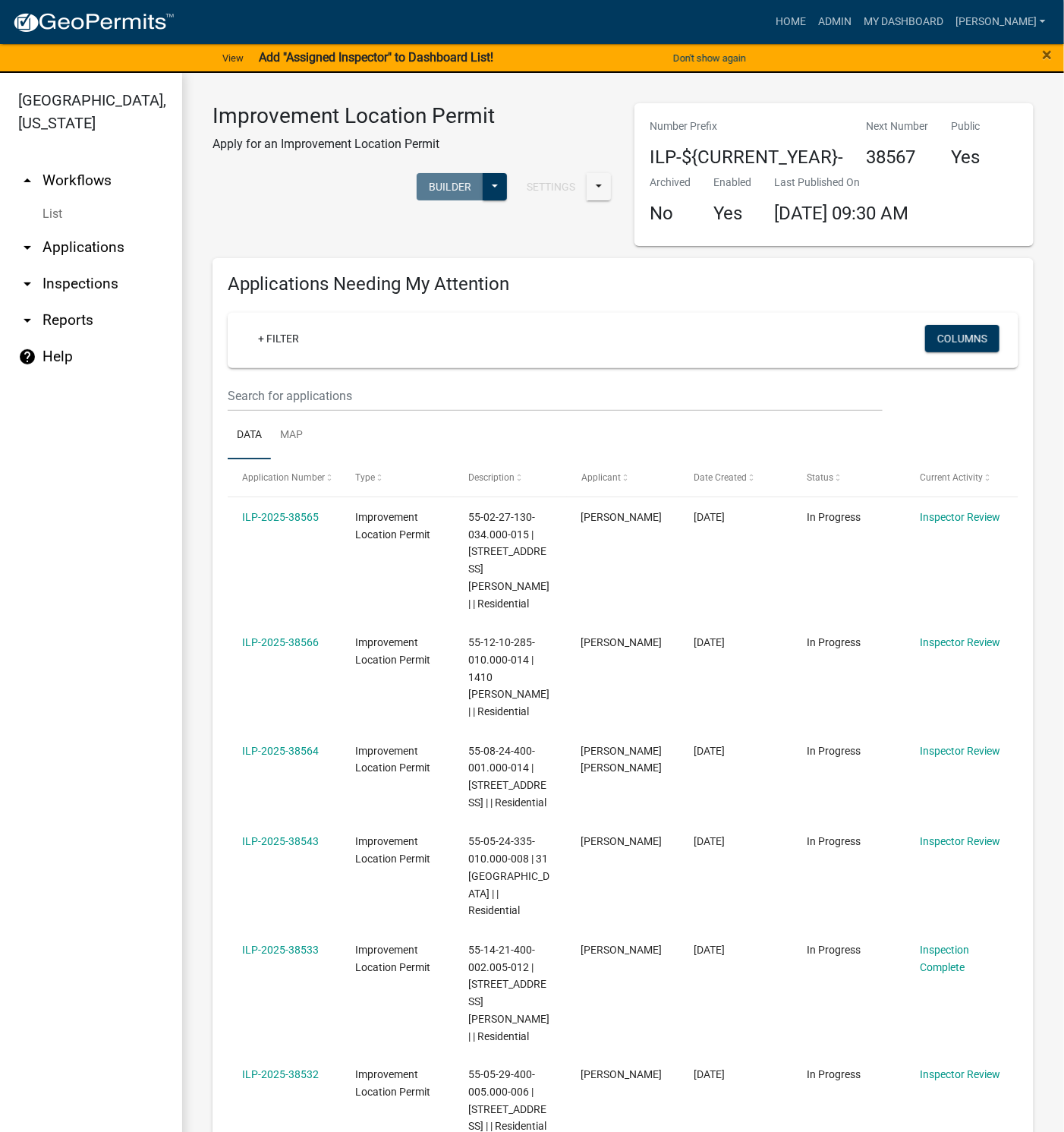
click at [84, 244] on link "arrow_drop_down Applications" at bounding box center [91, 248] width 182 height 36
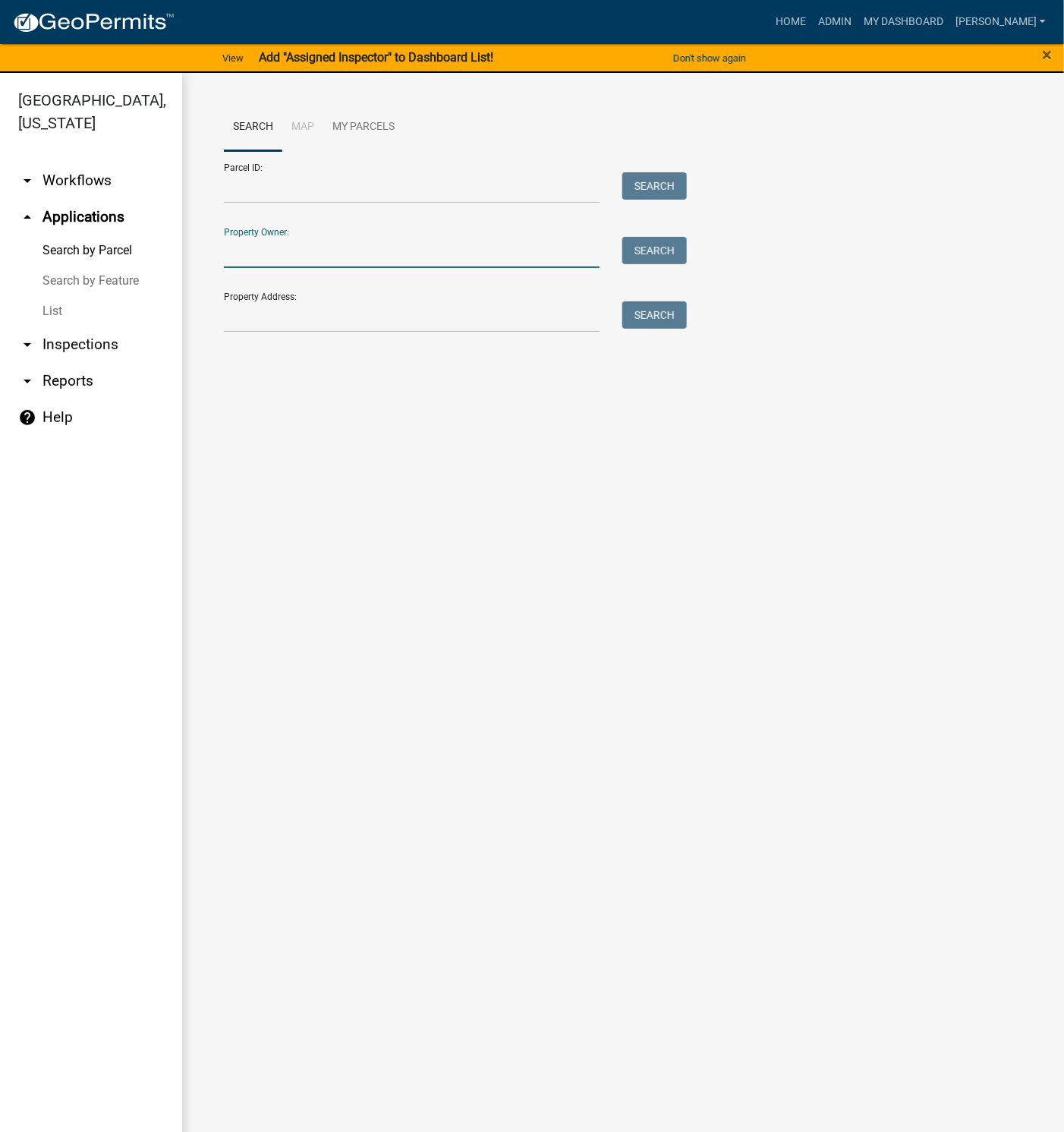
click at [286, 250] on input "Property Owner:" at bounding box center [412, 252] width 376 height 31
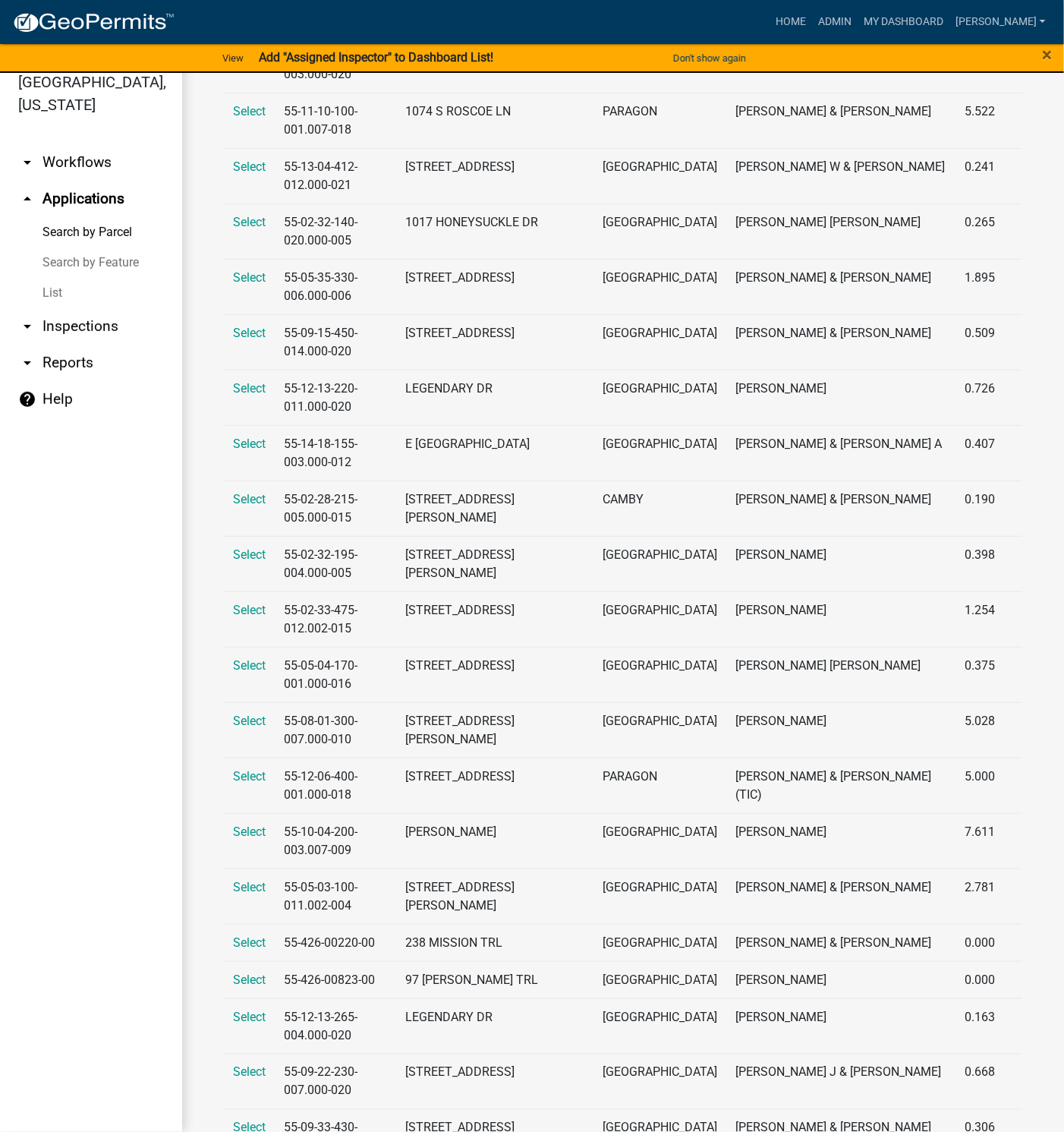
scroll to position [1130, 0]
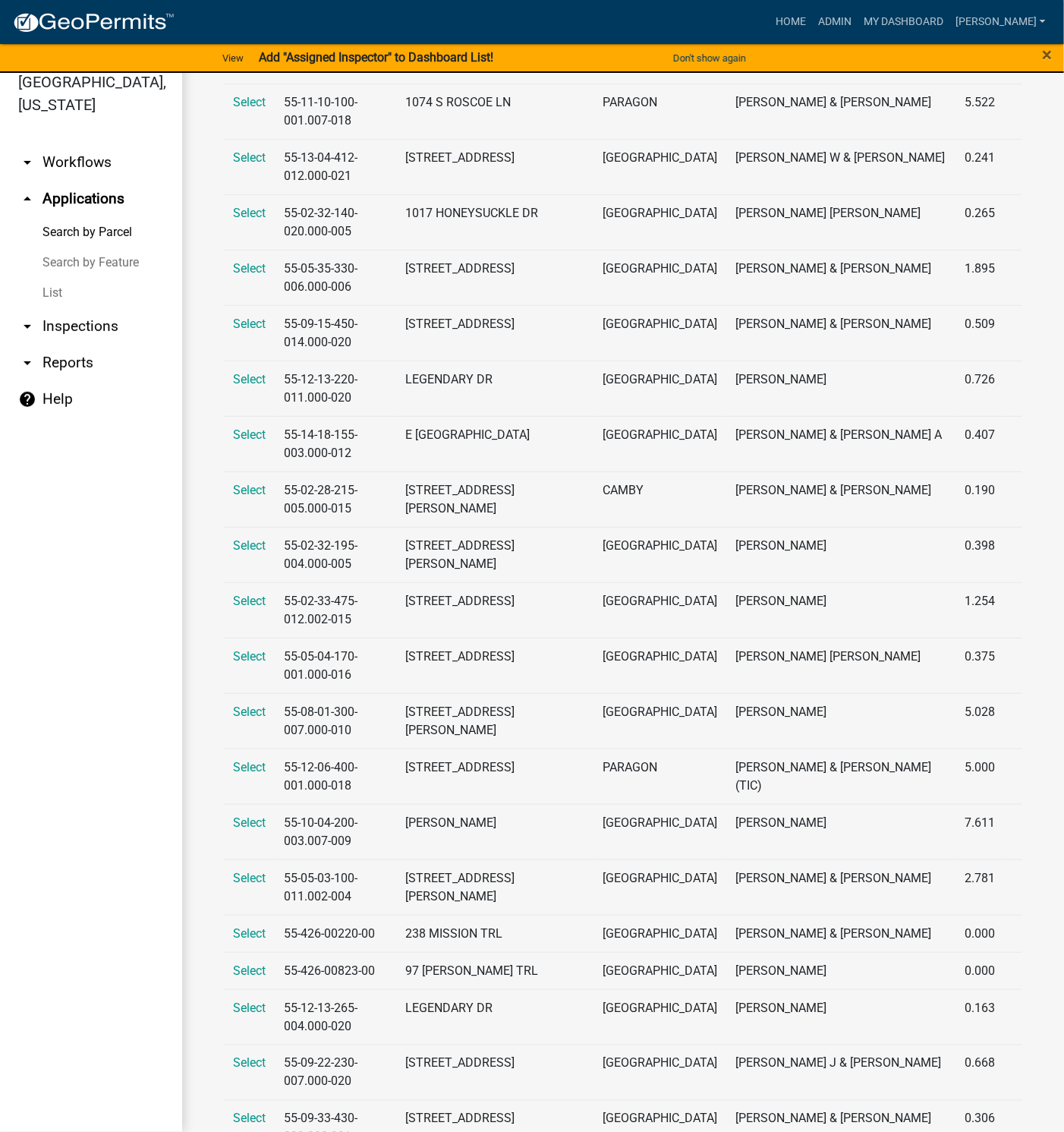
type input "[PERSON_NAME]"
click at [251, 871] on span "Select" at bounding box center [249, 878] width 32 height 14
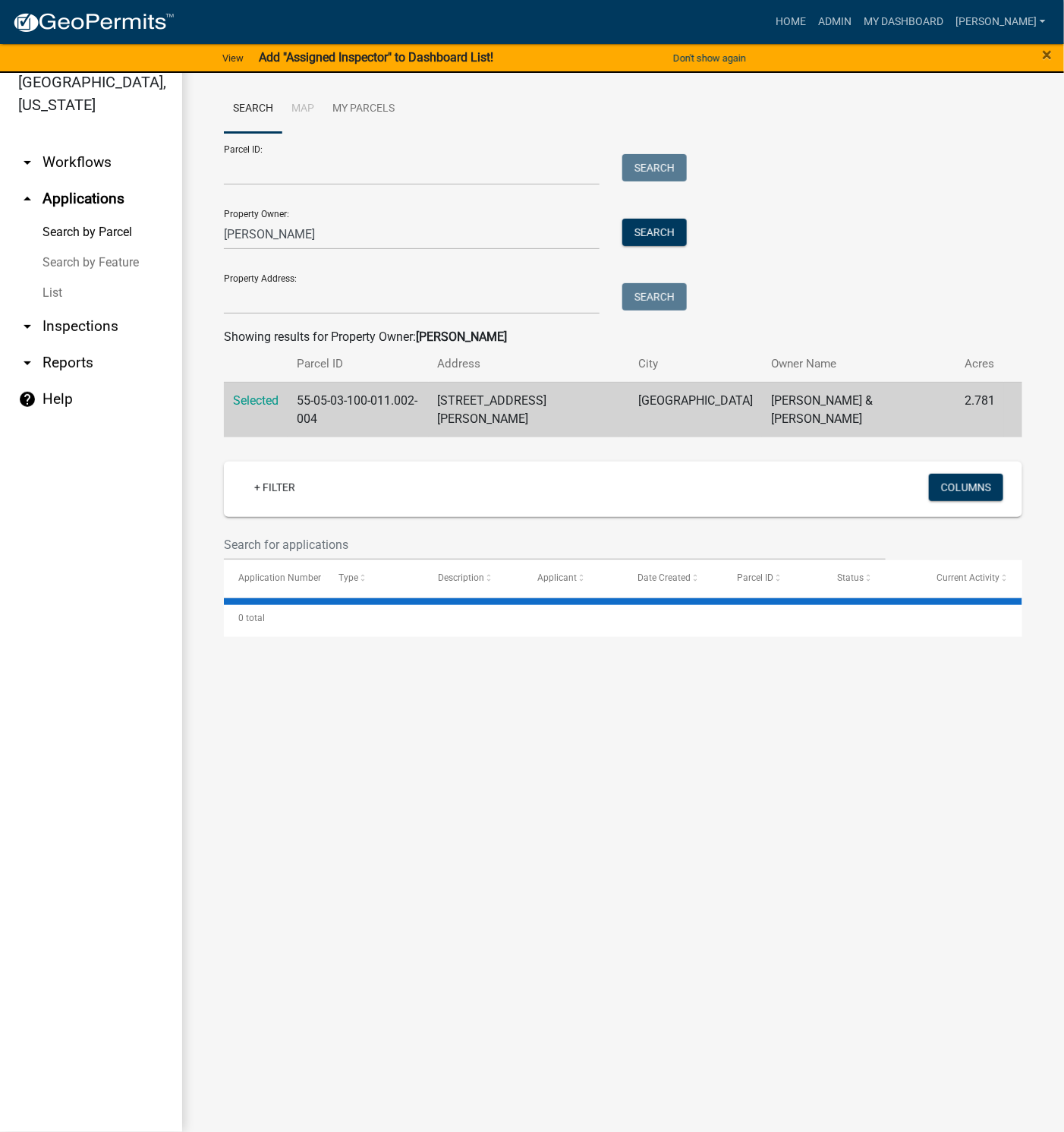
scroll to position [0, 0]
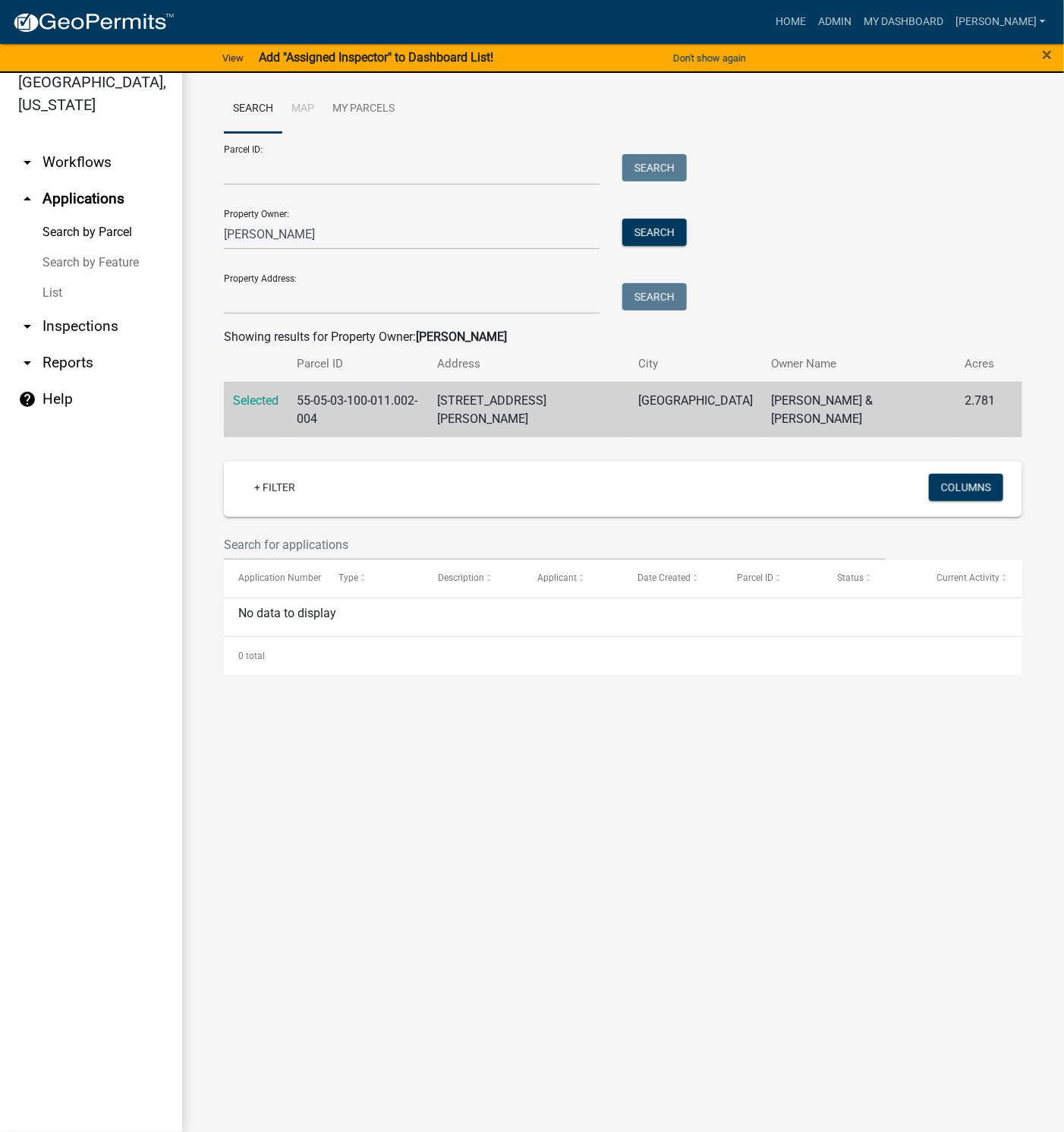
click at [251, 406] on span "Selected" at bounding box center [256, 401] width 46 height 14
click at [260, 401] on span "Selected" at bounding box center [256, 401] width 46 height 14
click at [280, 235] on input "[PERSON_NAME]" at bounding box center [412, 234] width 376 height 31
drag, startPoint x: 272, startPoint y: 226, endPoint x: 153, endPoint y: 235, distance: 119.3
click at [153, 235] on div "[GEOGRAPHIC_DATA], [US_STATE] arrow_drop_down Workflows List arrow_drop_up Appl…" at bounding box center [532, 593] width 1064 height 1077
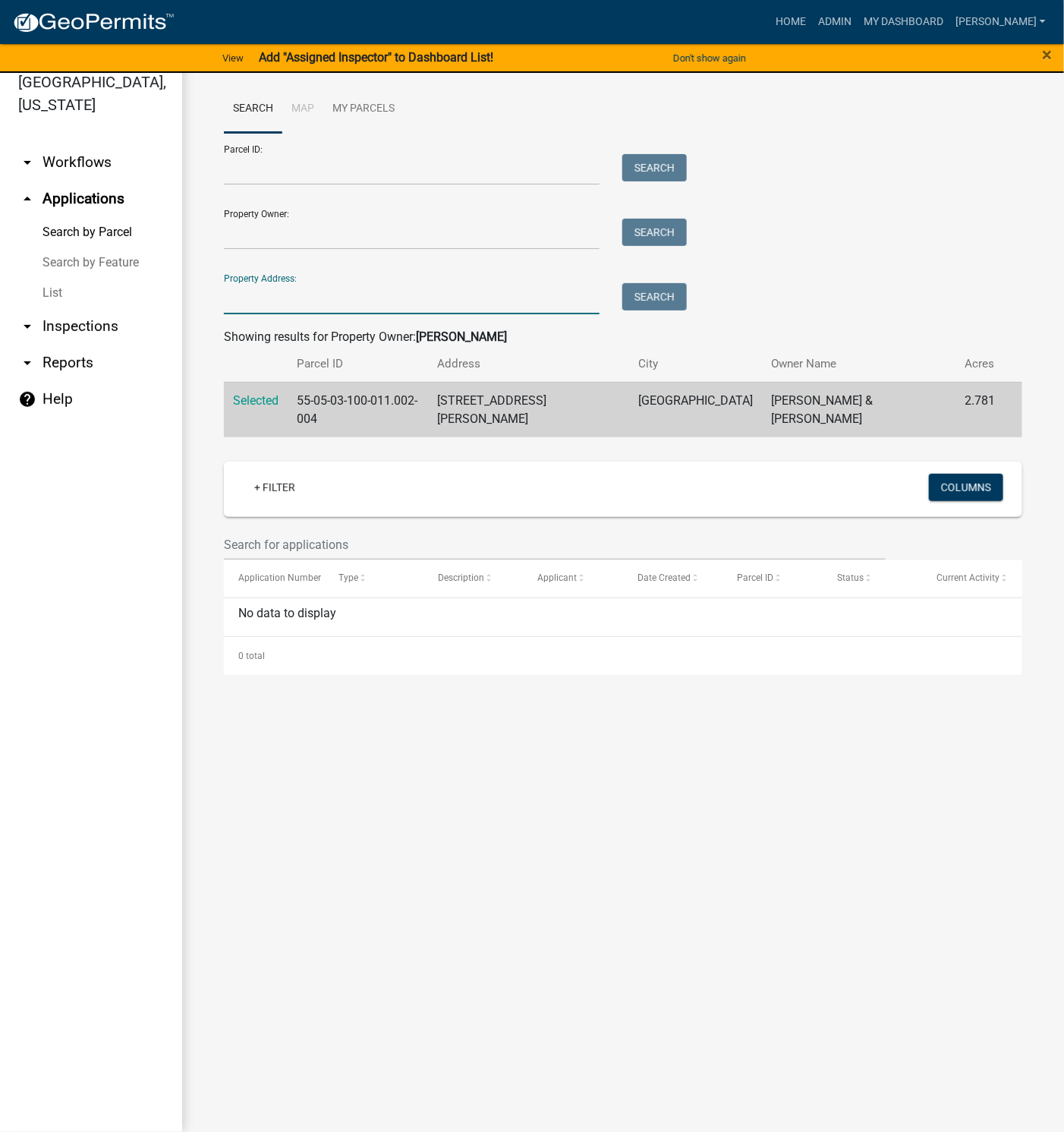
click at [279, 304] on input "Property Address:" at bounding box center [412, 298] width 376 height 31
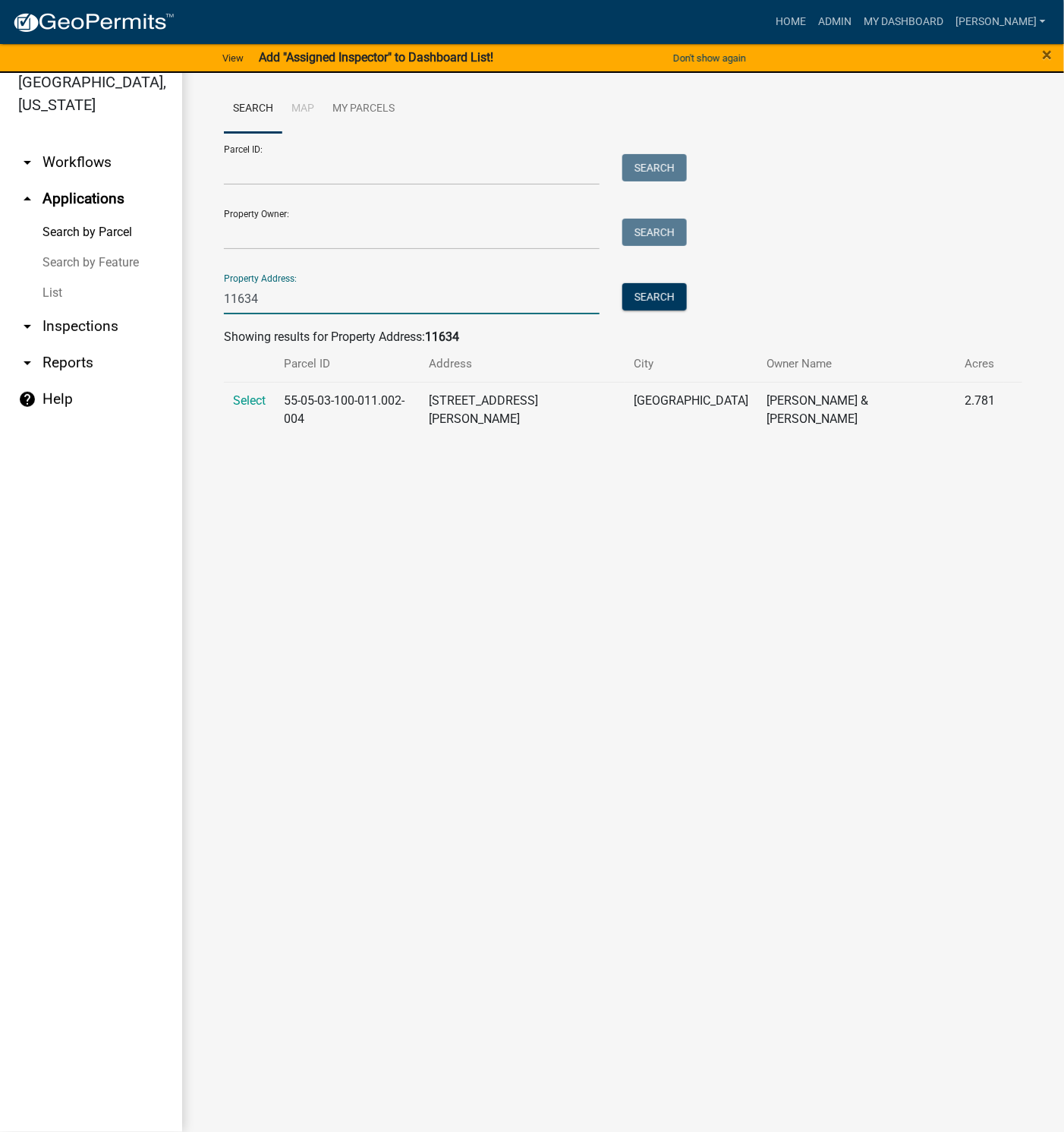
type input "11634"
click at [251, 405] on span "Select" at bounding box center [249, 401] width 32 height 14
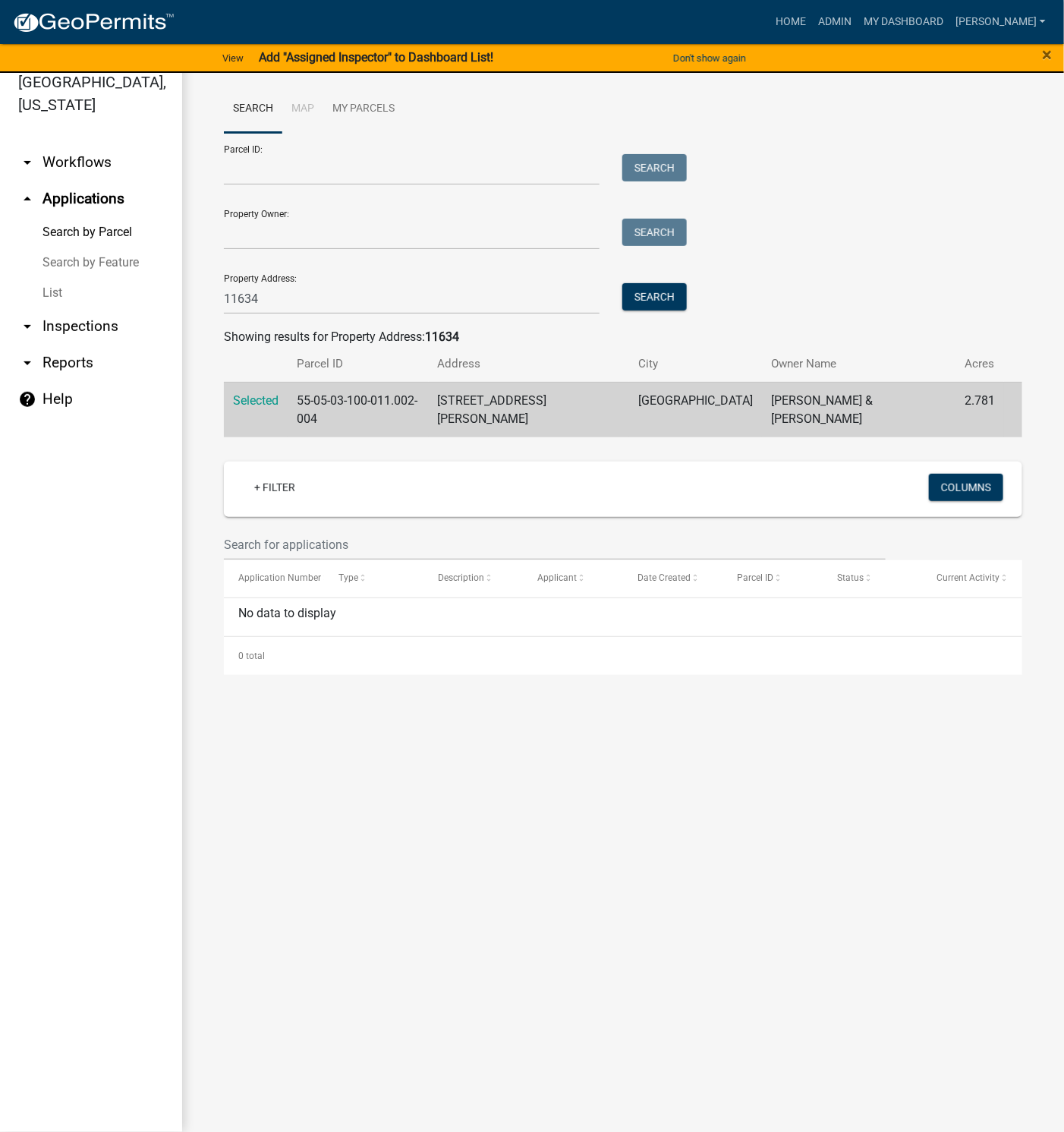
drag, startPoint x: 25, startPoint y: 322, endPoint x: 32, endPoint y: 332, distance: 12.2
click at [25, 322] on icon "arrow_drop_down" at bounding box center [27, 326] width 18 height 18
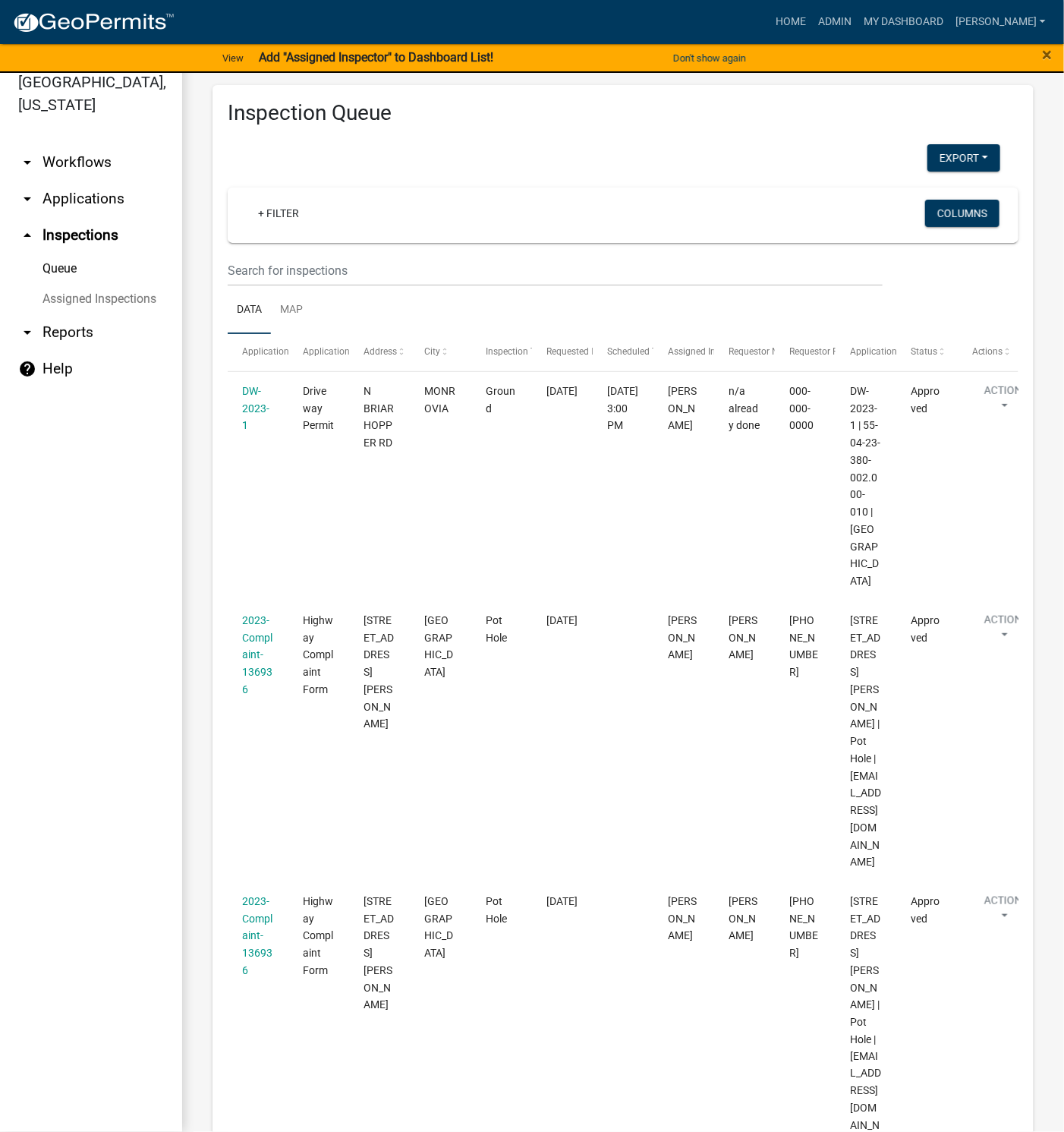
click at [50, 329] on link "arrow_drop_down Reports" at bounding box center [91, 332] width 182 height 36
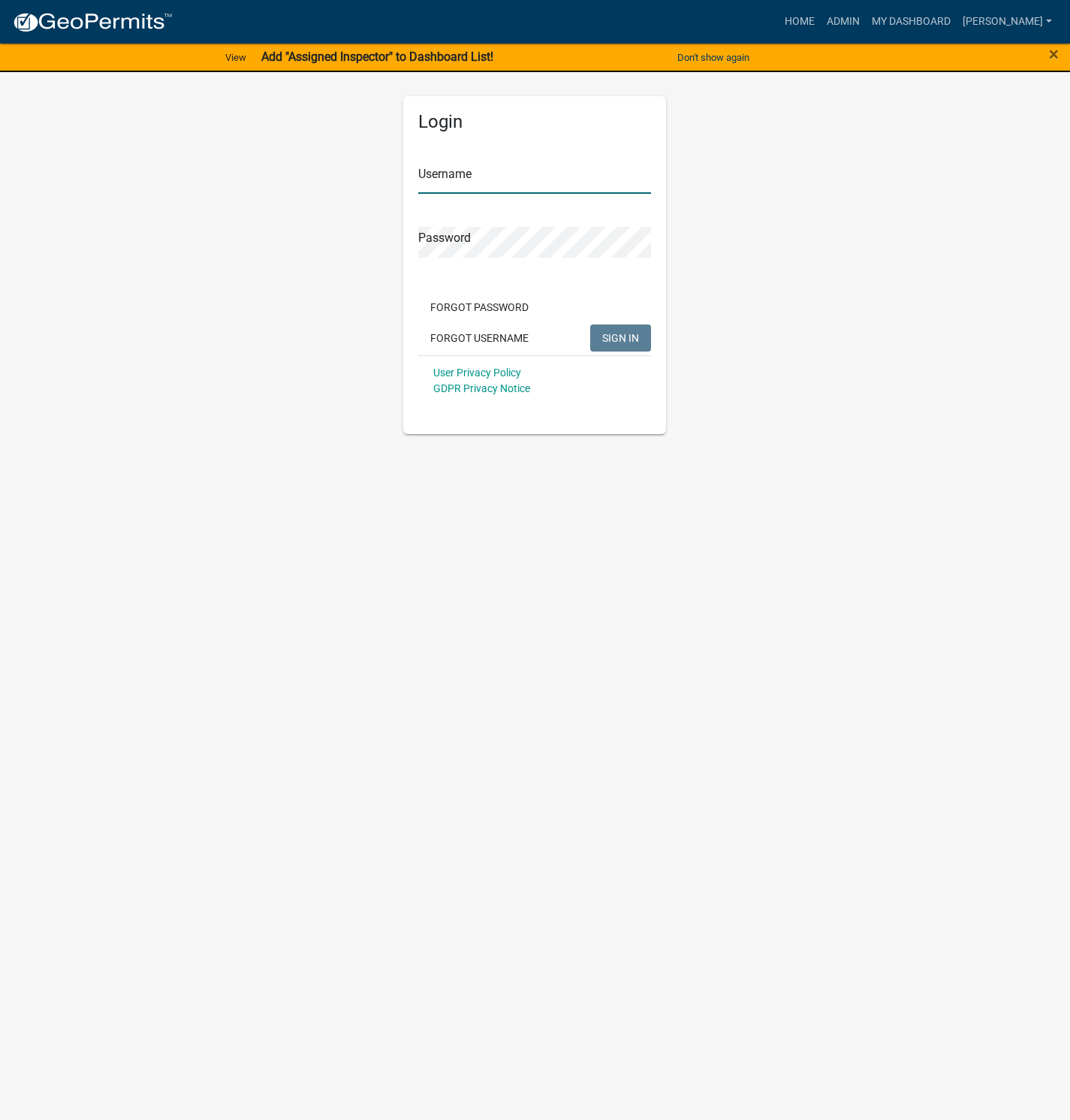
type input "[PERSON_NAME]"
click at [938, 21] on link "My Dashboard" at bounding box center [912, 22] width 91 height 28
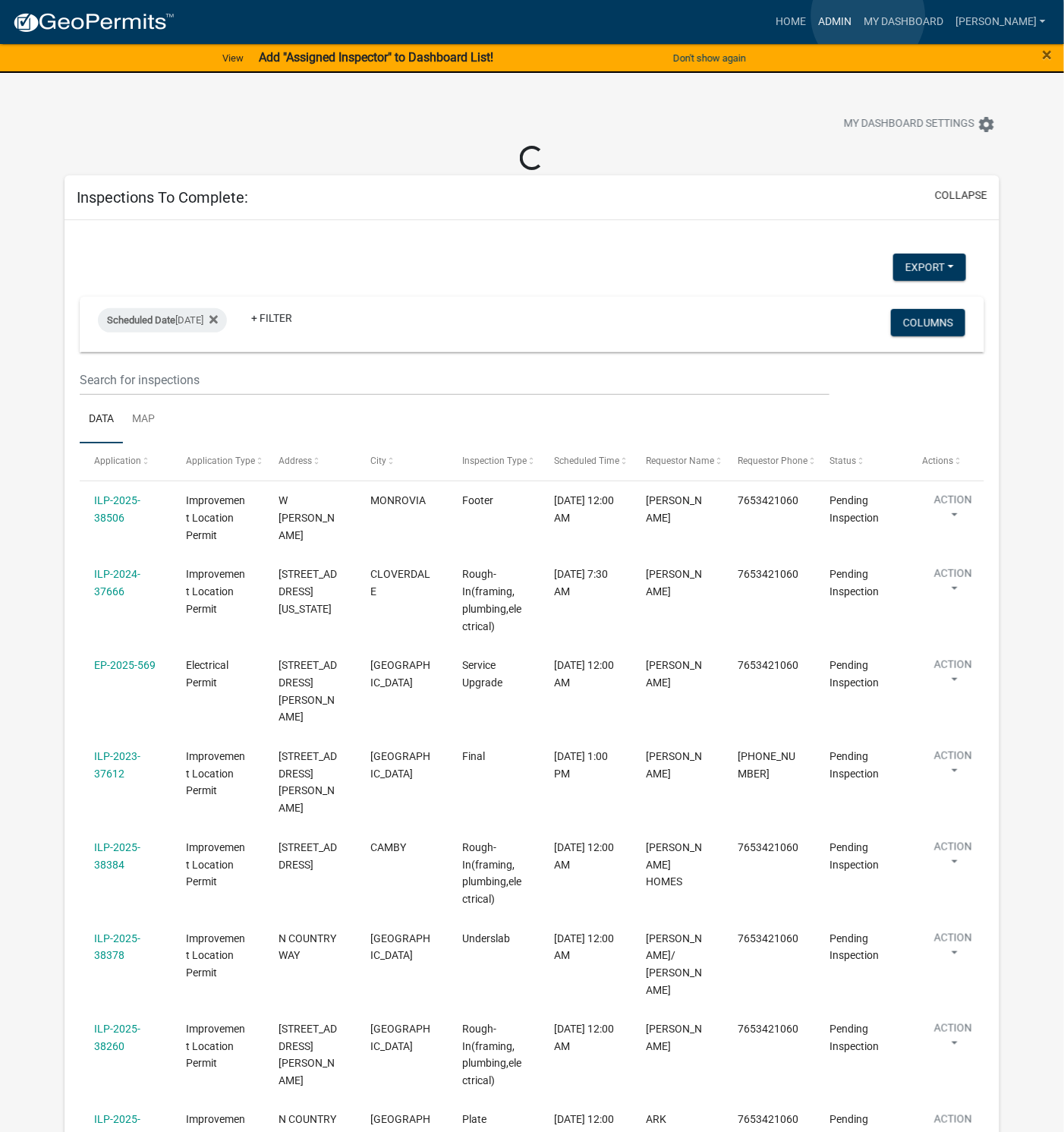
click at [858, 16] on link "Admin" at bounding box center [835, 22] width 46 height 28
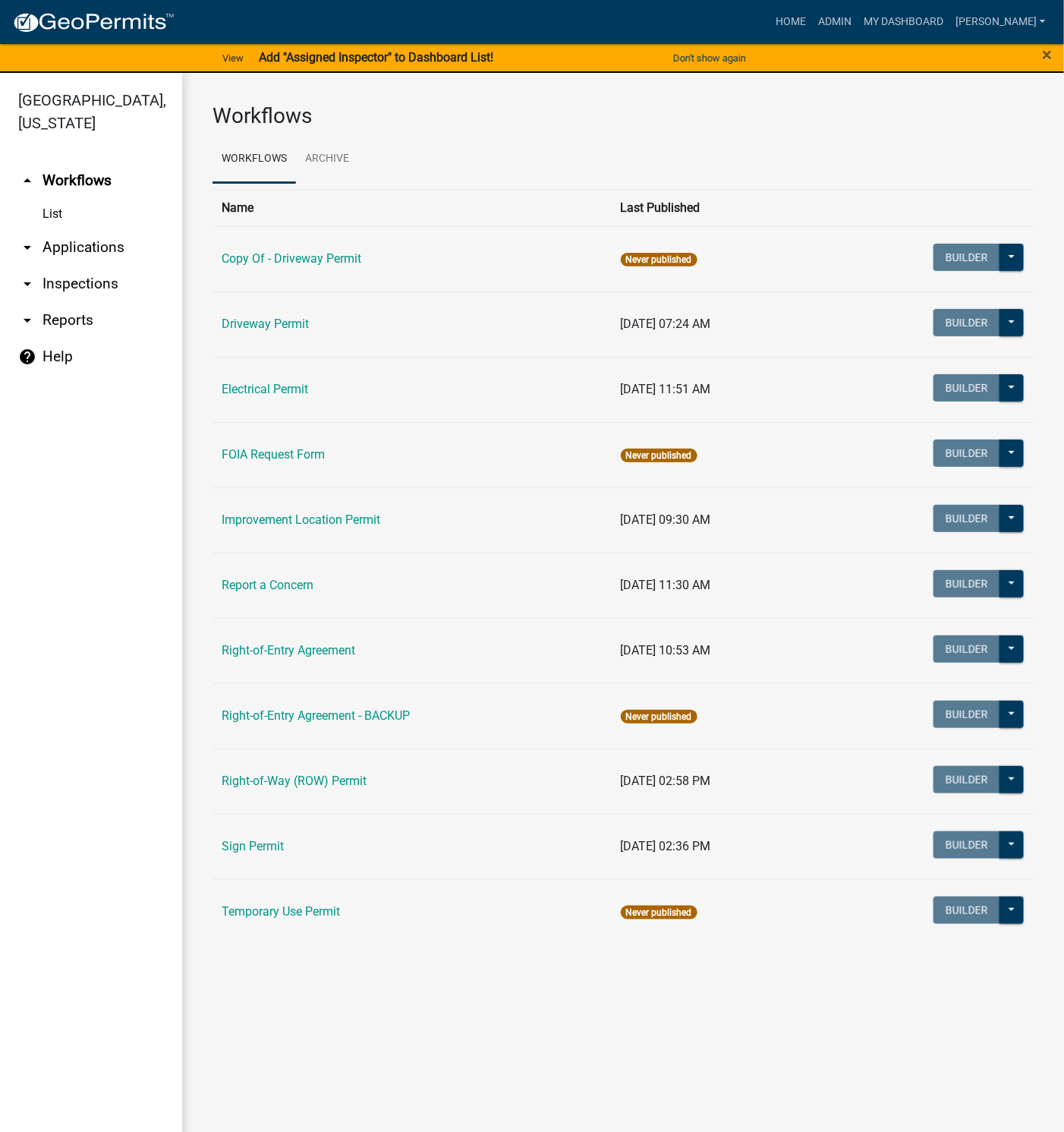
click at [80, 246] on link "arrow_drop_down Applications" at bounding box center [91, 248] width 182 height 36
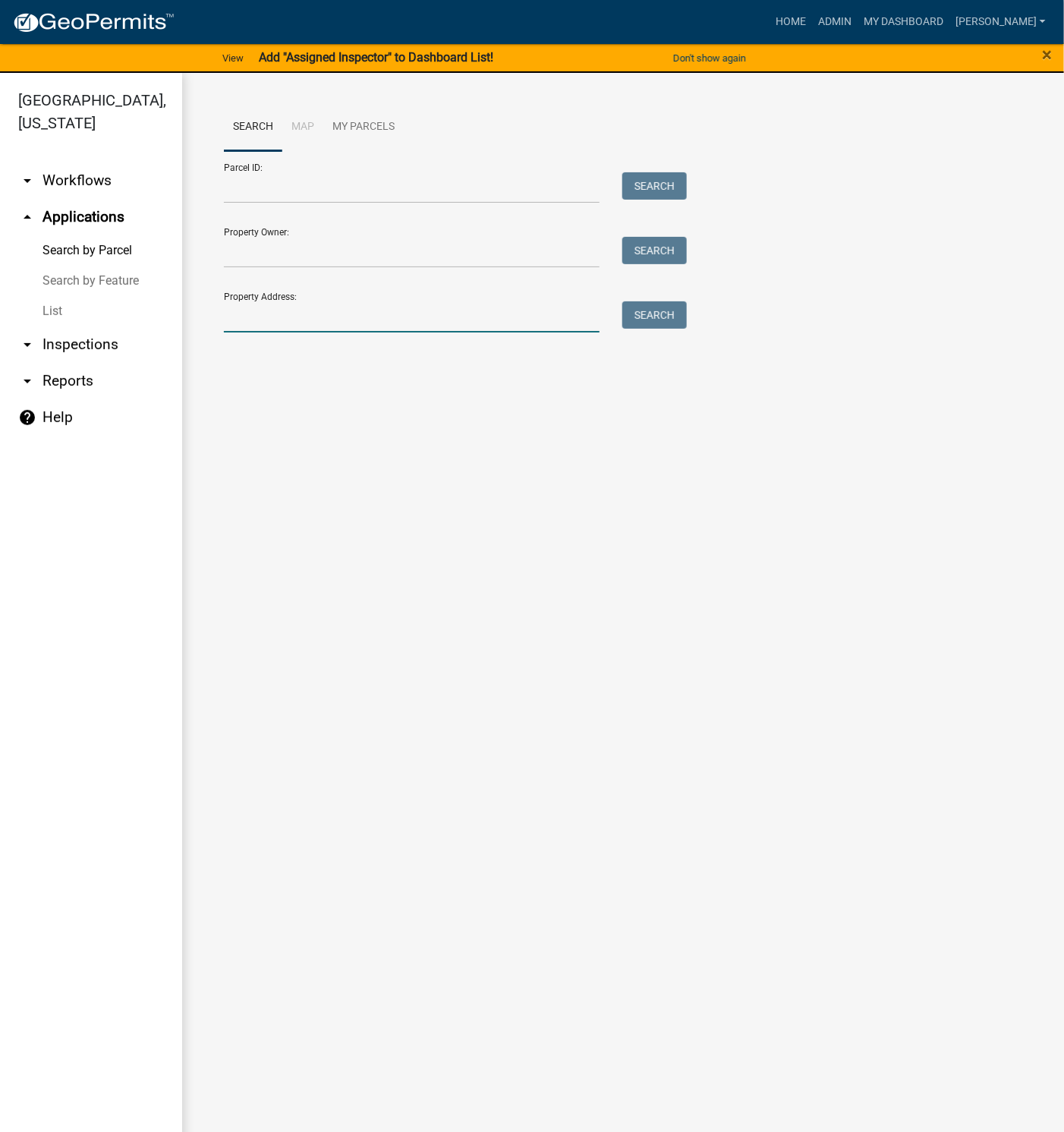
click at [291, 317] on input "Property Address:" at bounding box center [412, 317] width 376 height 31
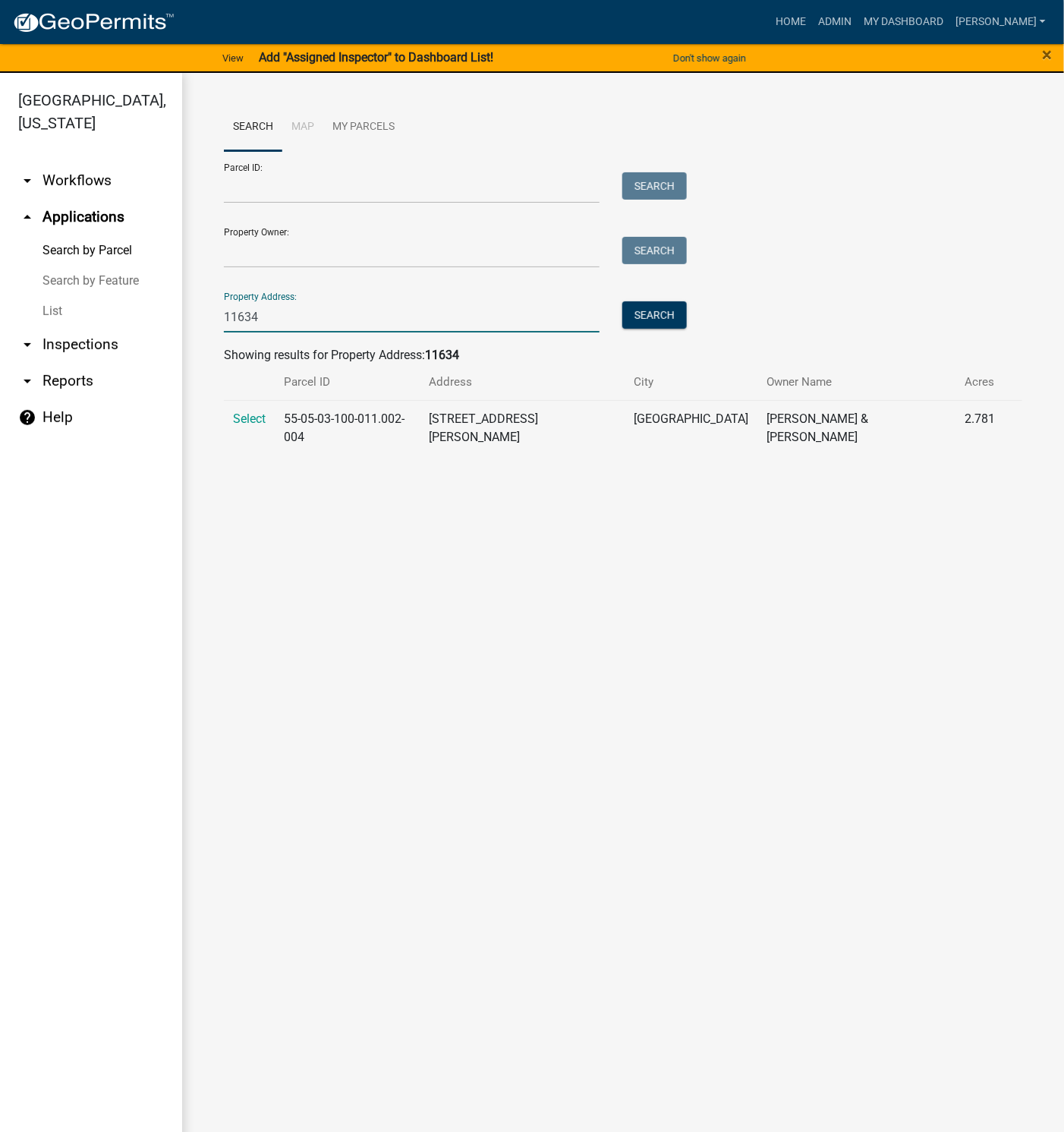
type input "11634"
click at [245, 412] on span "Select" at bounding box center [249, 419] width 32 height 14
